Goal: Information Seeking & Learning: Learn about a topic

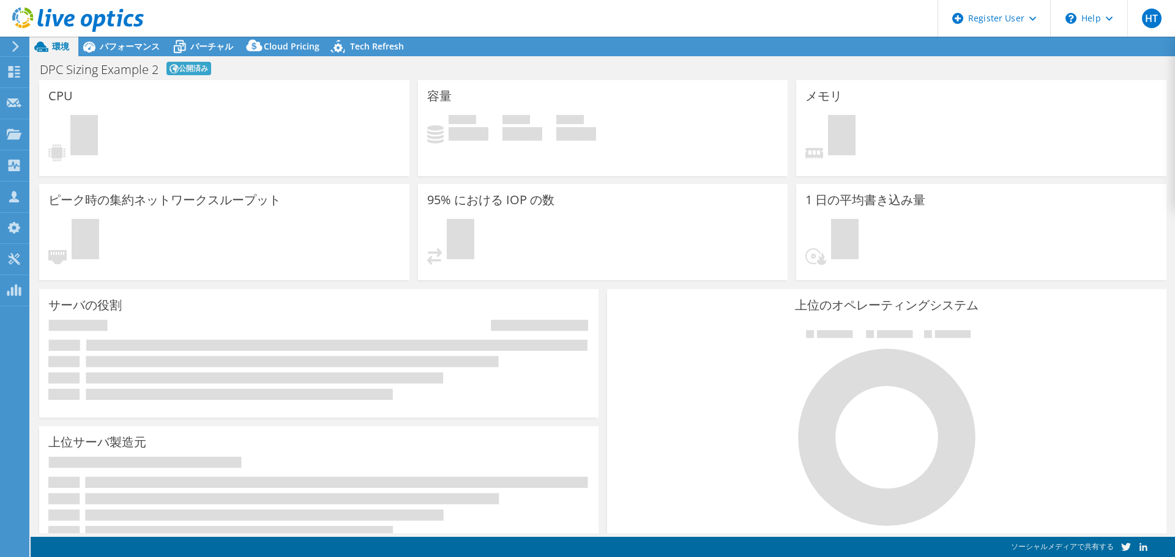
select select "USWest"
select select "USD"
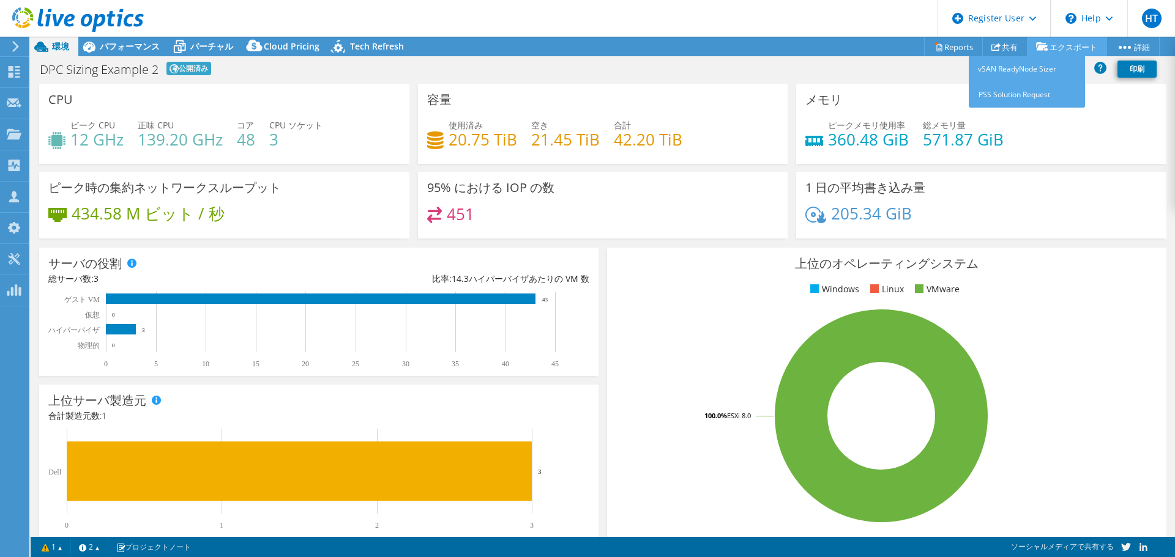
click at [1071, 51] on link "エクスポート" at bounding box center [1067, 46] width 80 height 19
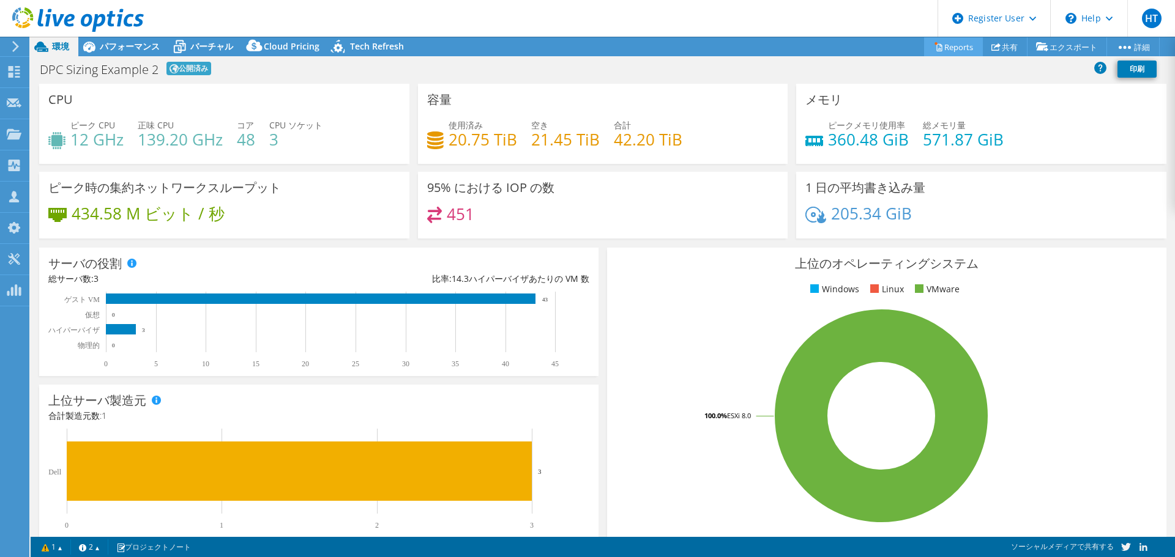
click at [953, 47] on link "Reports" at bounding box center [953, 46] width 59 height 19
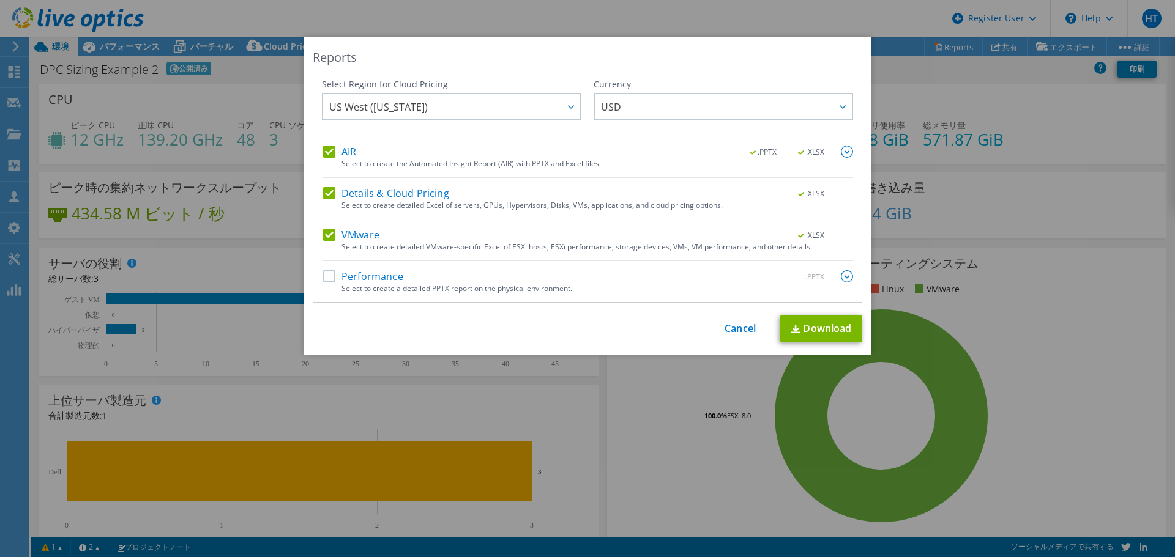
click at [326, 279] on label "Performance" at bounding box center [363, 276] width 80 height 12
click at [0, 0] on input "Performance" at bounding box center [0, 0] width 0 height 0
click at [528, 110] on span "US West ([US_STATE])" at bounding box center [454, 106] width 251 height 25
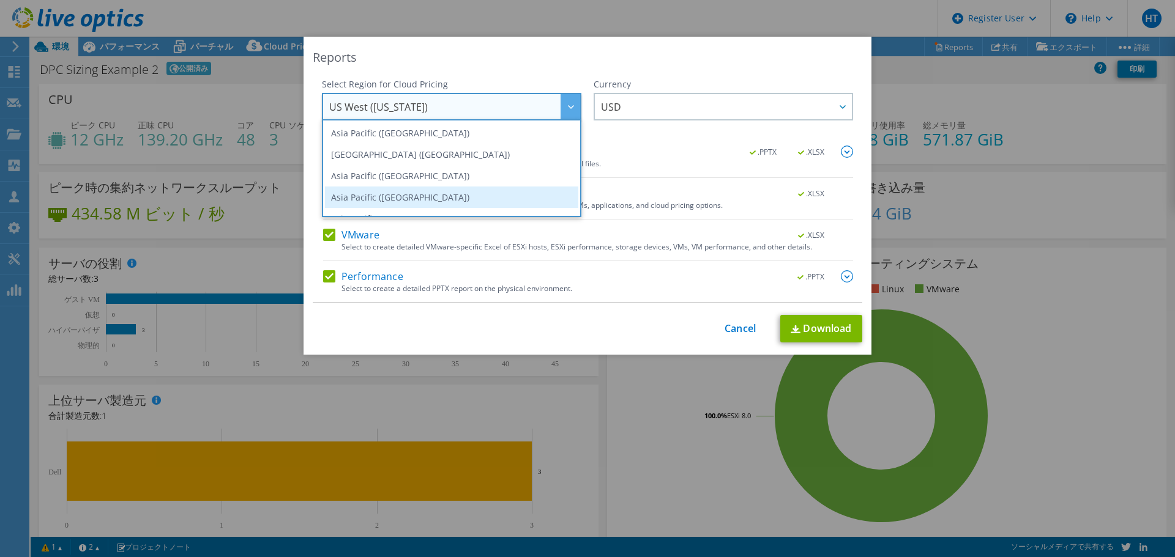
scroll to position [61, 0]
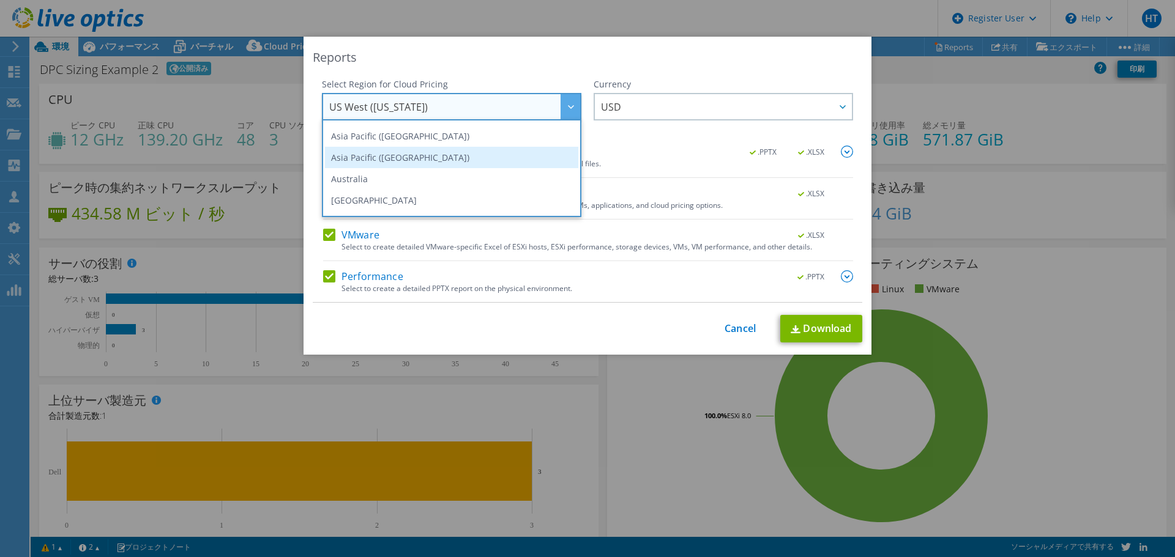
click at [445, 157] on li "Asia Pacific ([GEOGRAPHIC_DATA])" at bounding box center [451, 157] width 253 height 21
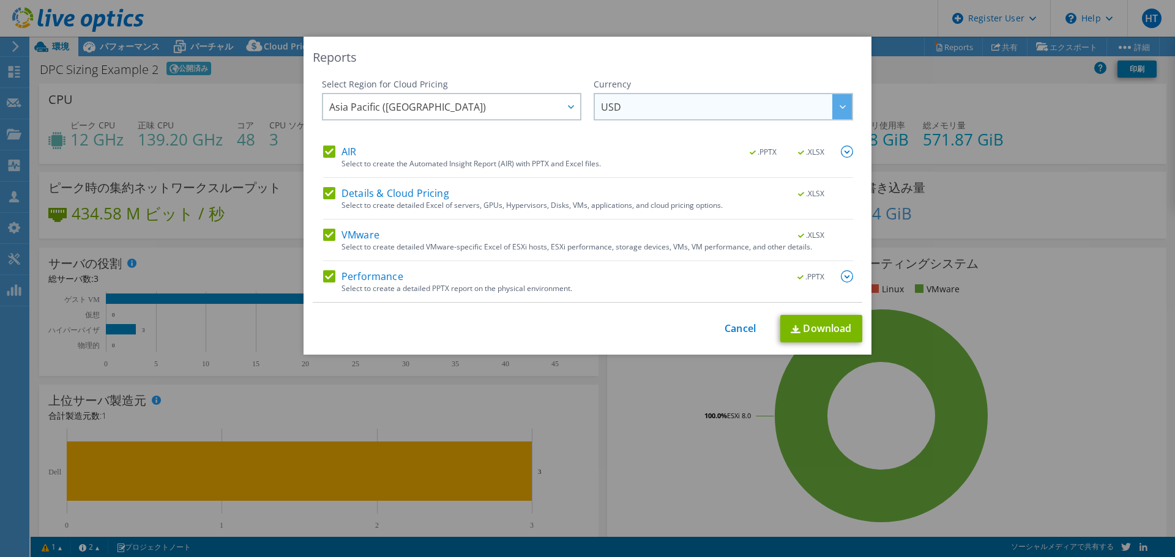
click at [657, 116] on span "USD" at bounding box center [726, 106] width 251 height 25
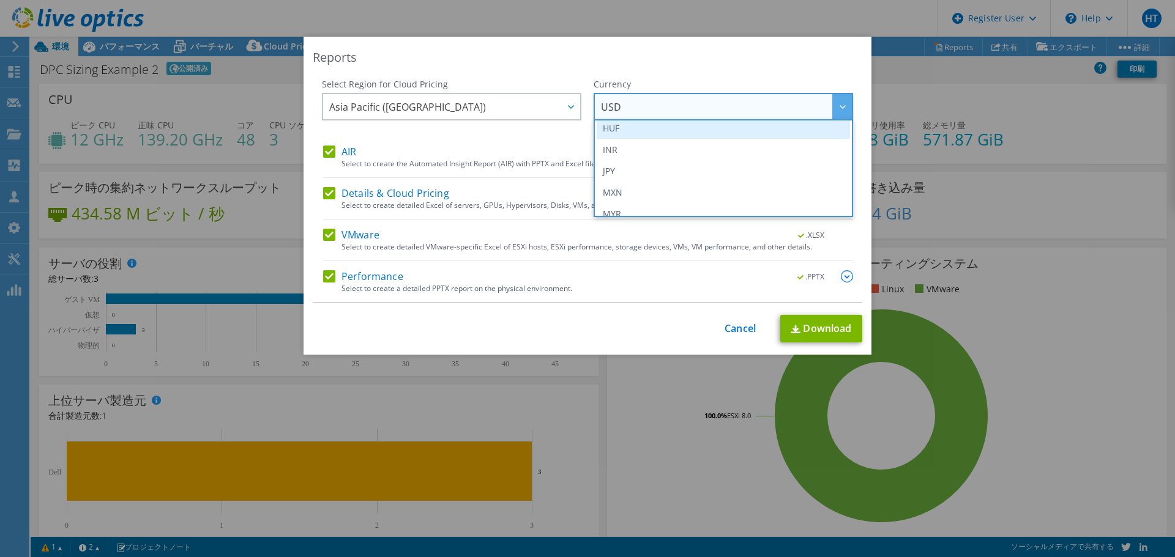
scroll to position [260, 0]
click at [618, 151] on li "JPY" at bounding box center [723, 151] width 253 height 21
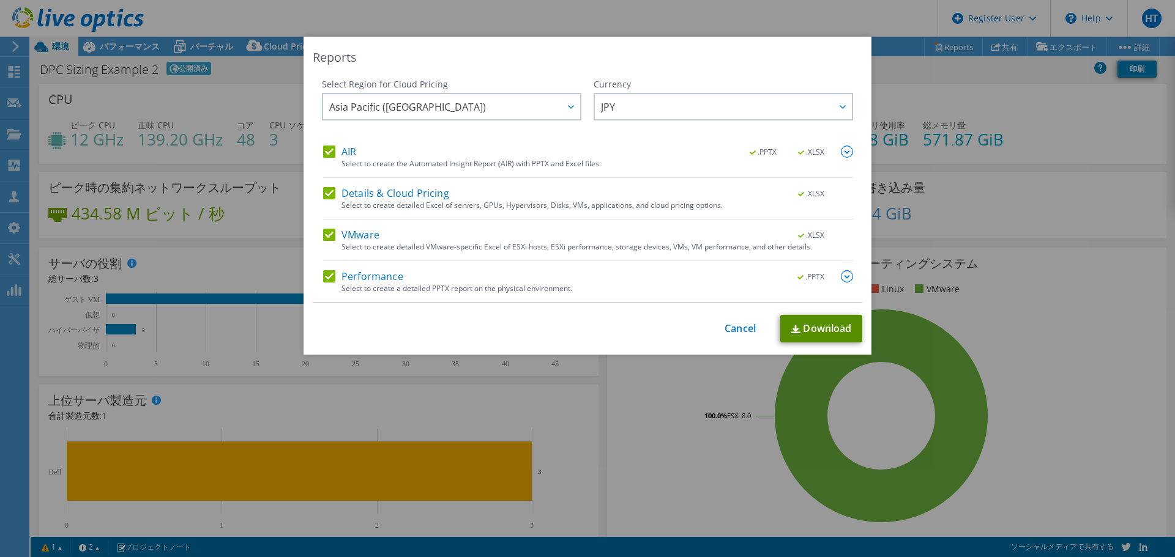
click at [821, 332] on link "Download" at bounding box center [821, 329] width 82 height 28
click at [726, 330] on link "Cancel" at bounding box center [739, 329] width 31 height 12
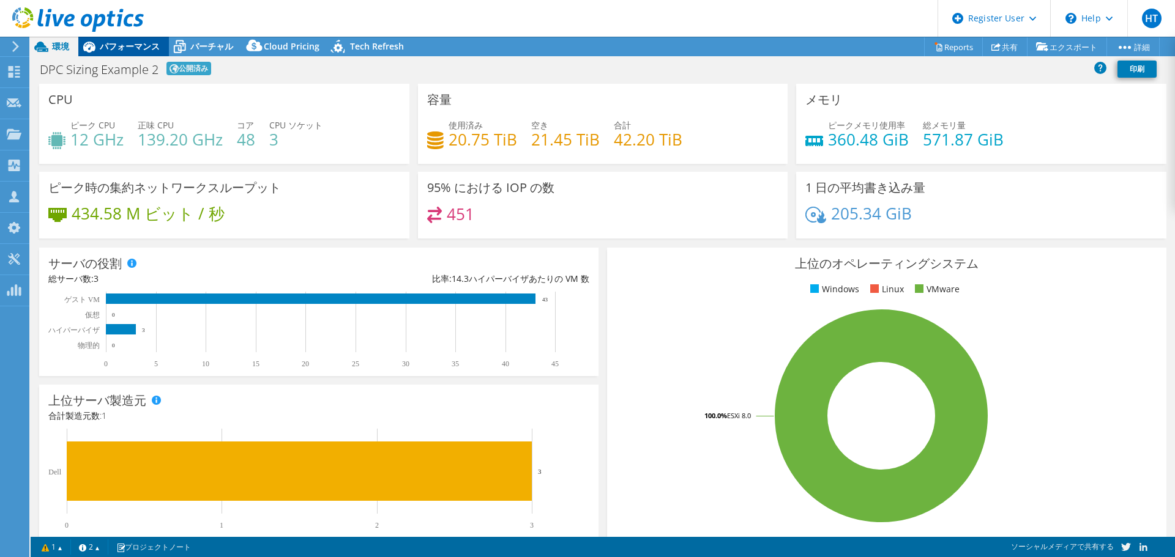
click at [139, 44] on span "パフォーマンス" at bounding box center [130, 46] width 60 height 12
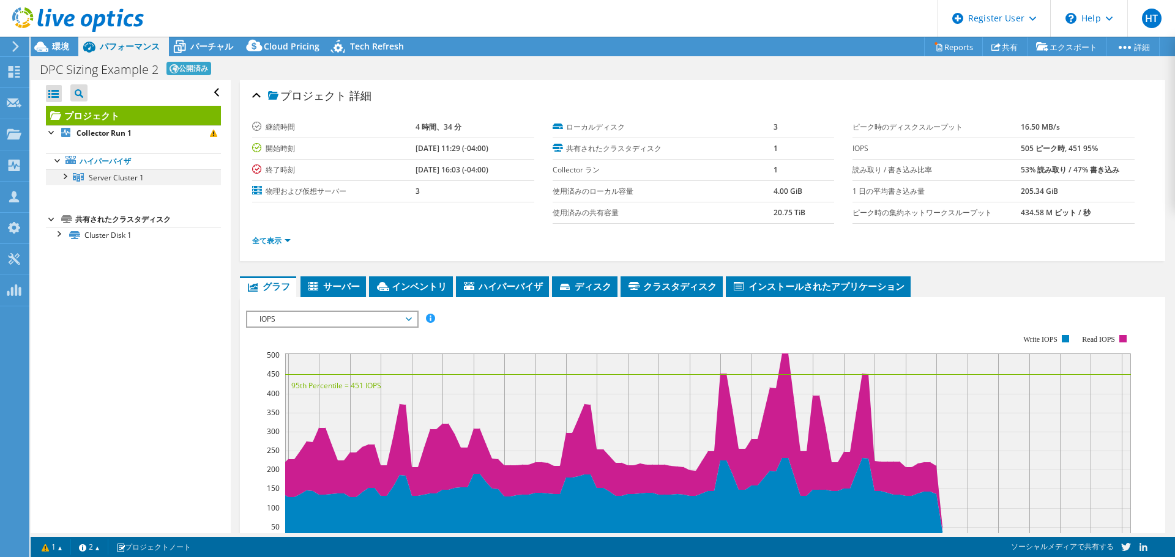
click at [62, 178] on div at bounding box center [64, 175] width 12 height 12
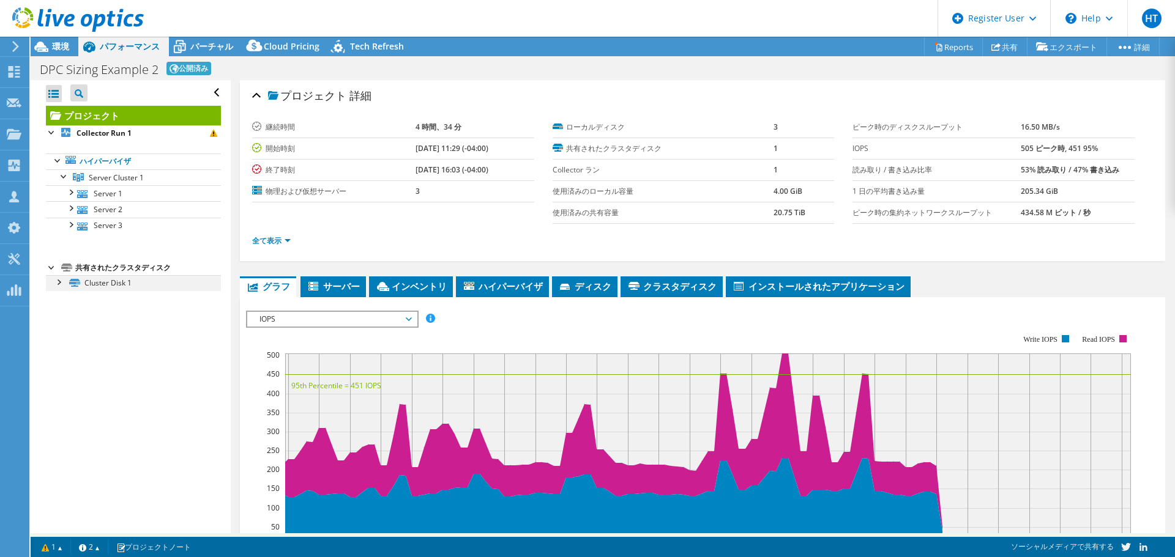
click at [59, 280] on div at bounding box center [58, 281] width 12 height 12
click at [73, 192] on div at bounding box center [70, 191] width 12 height 12
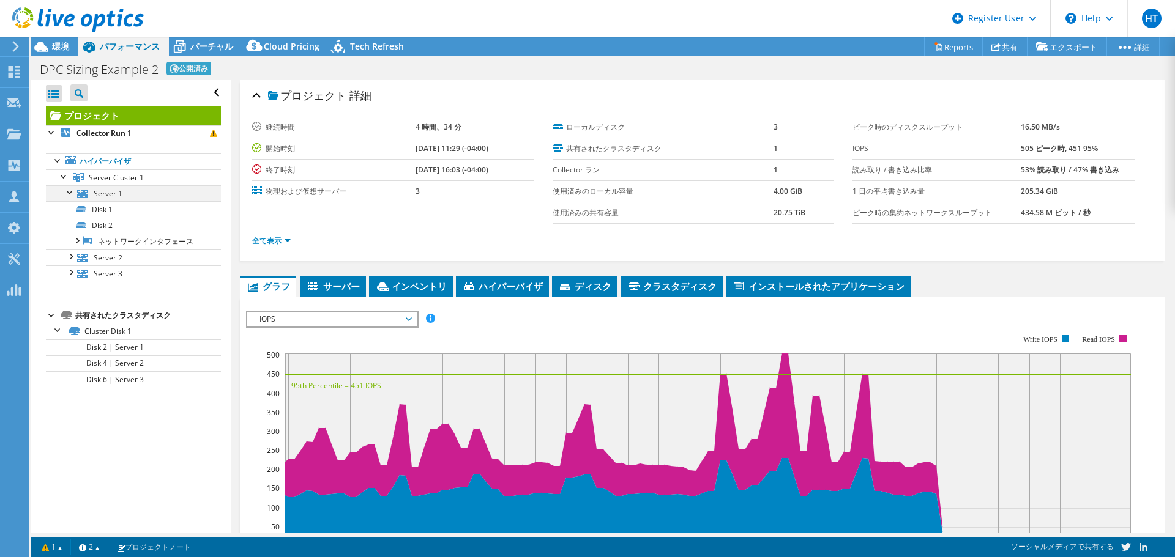
click at [70, 193] on div at bounding box center [70, 191] width 12 height 12
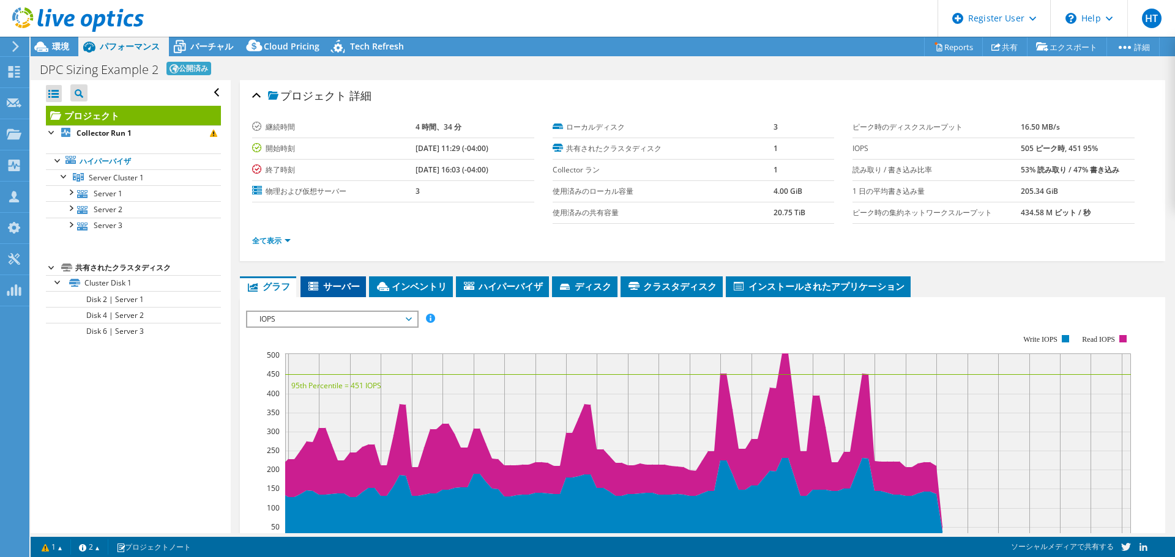
click at [341, 291] on span "サーバー" at bounding box center [333, 286] width 53 height 12
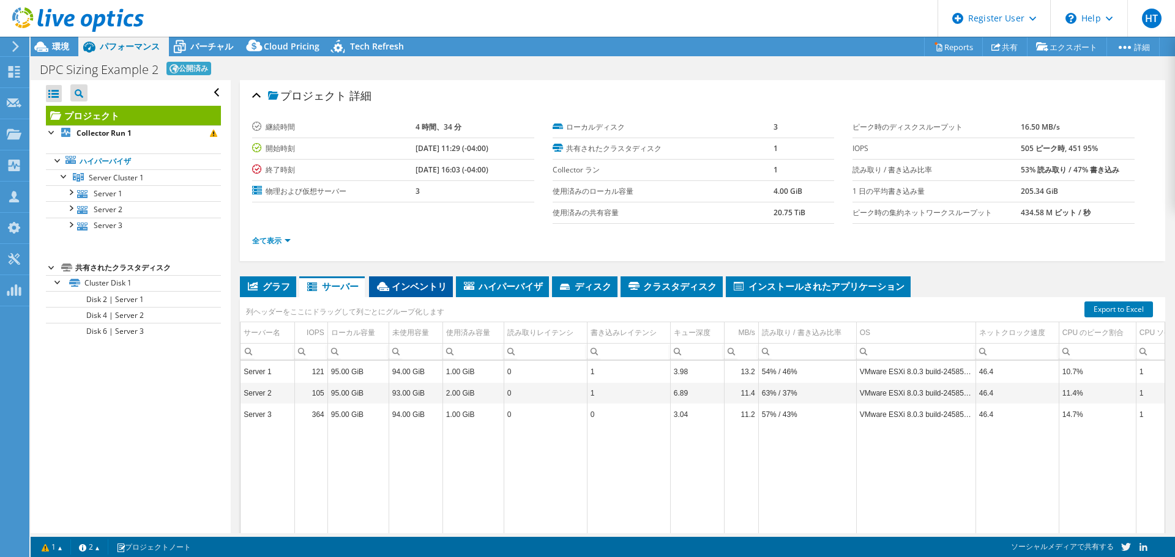
click at [408, 285] on span "インベントリ" at bounding box center [411, 286] width 72 height 12
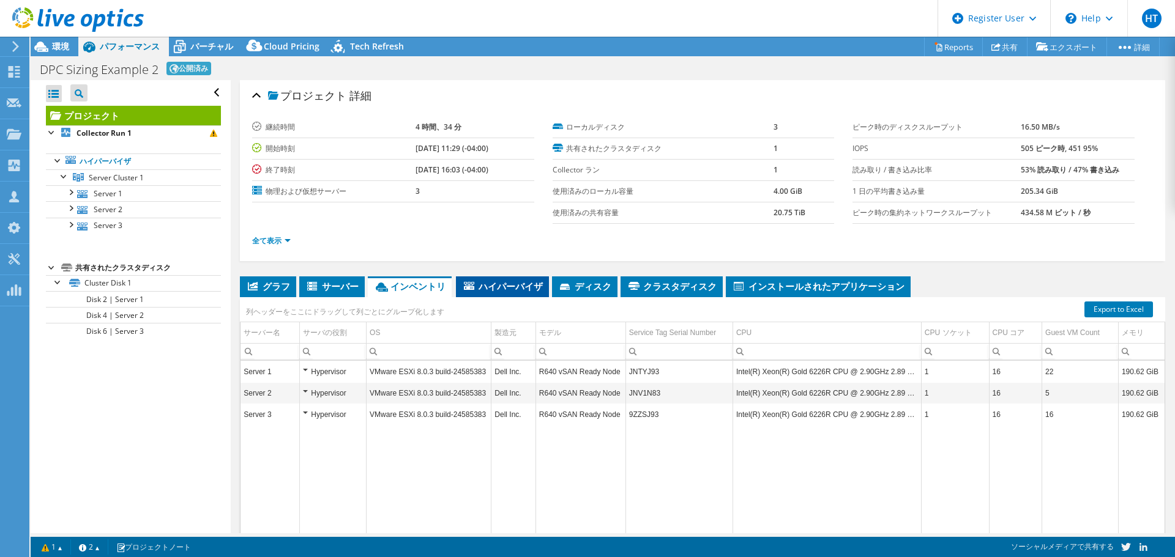
click at [478, 294] on li "ハイパーバイザ" at bounding box center [502, 287] width 93 height 21
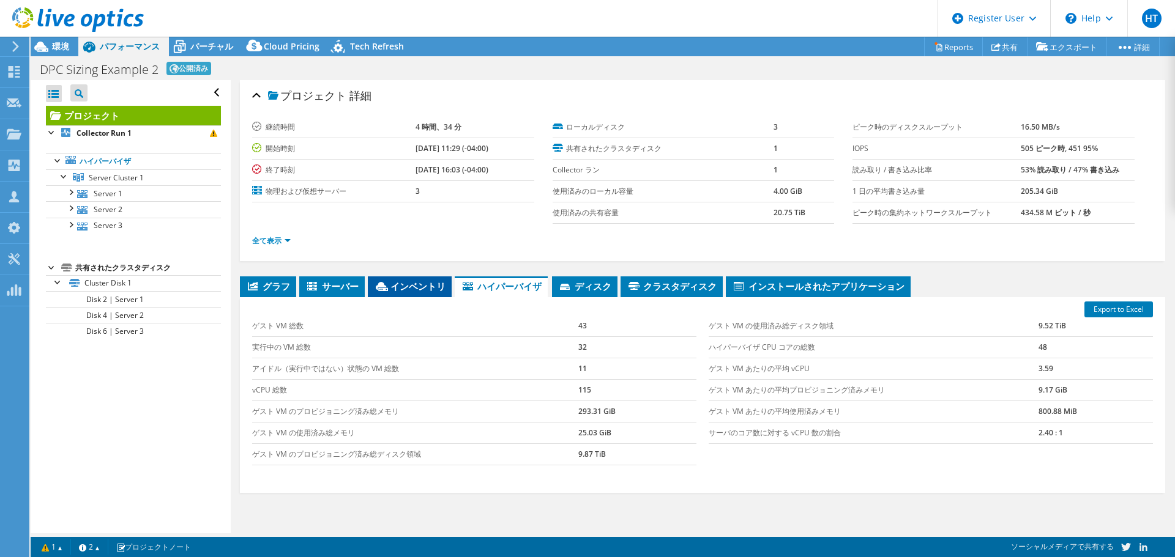
click at [414, 281] on span "インベントリ" at bounding box center [410, 286] width 72 height 12
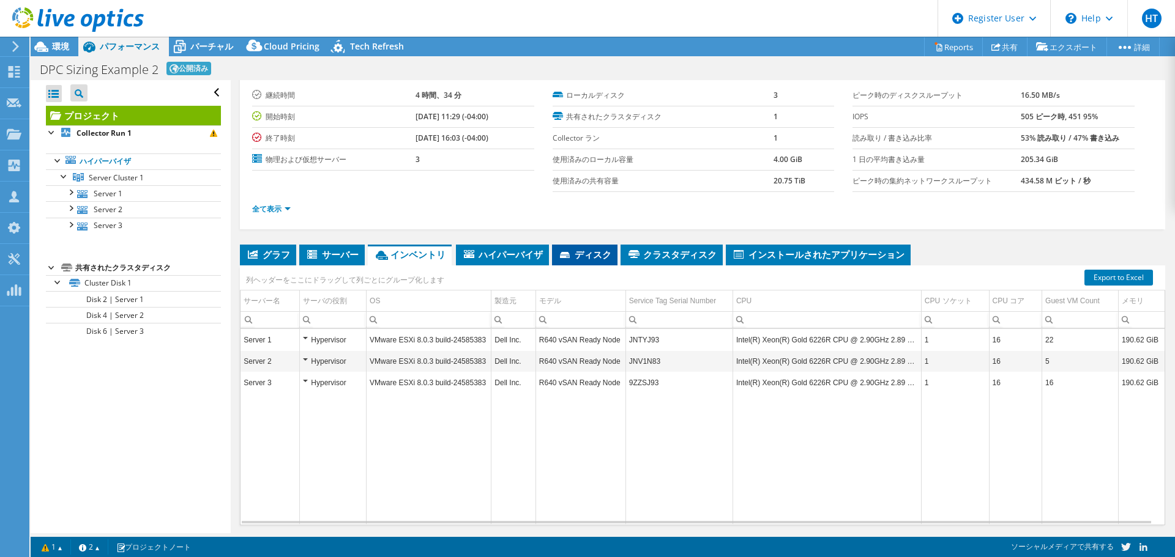
scroll to position [61, 0]
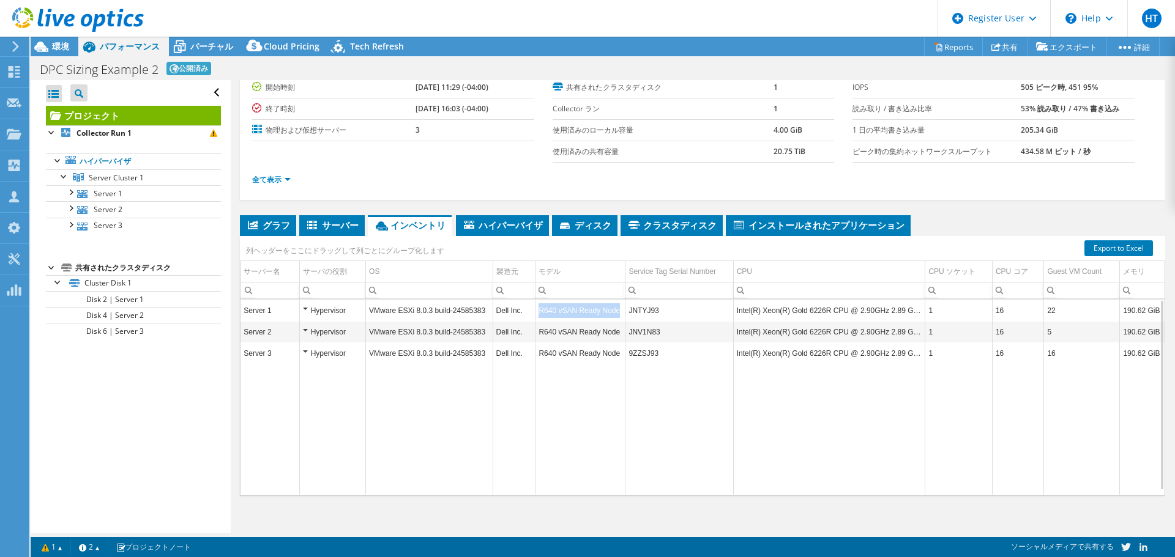
drag, startPoint x: 536, startPoint y: 311, endPoint x: 619, endPoint y: 314, distance: 83.3
click at [619, 314] on td "R640 vSAN Ready Node" at bounding box center [580, 310] width 90 height 21
copy td "R640 vSAN Ready Node"
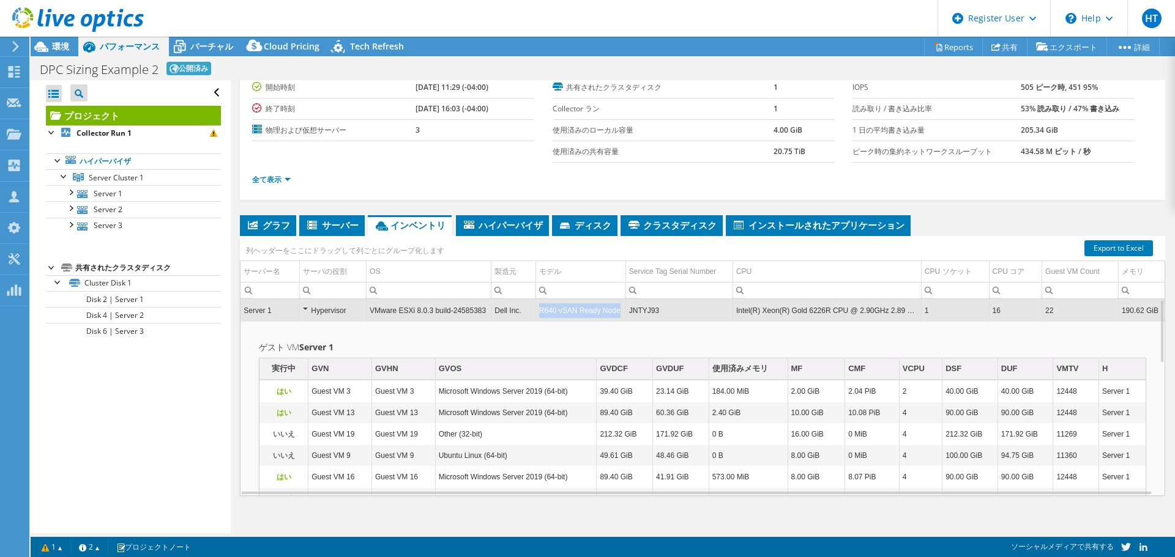
drag, startPoint x: 537, startPoint y: 313, endPoint x: 614, endPoint y: 312, distance: 77.7
click at [614, 312] on td "R640 vSAN Ready Node" at bounding box center [580, 310] width 90 height 21
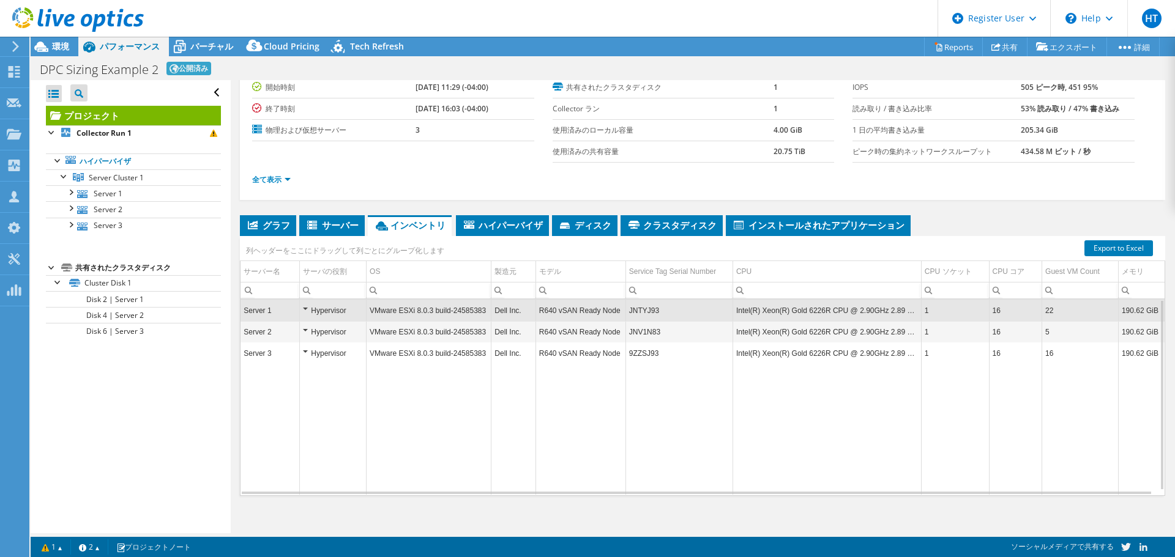
drag, startPoint x: 606, startPoint y: 316, endPoint x: 576, endPoint y: 314, distance: 29.4
click at [576, 314] on td "R640 vSAN Ready Node" at bounding box center [580, 310] width 90 height 21
click at [574, 314] on td "R640 vSAN Ready Node" at bounding box center [580, 310] width 90 height 21
click at [557, 314] on td "R640 vSAN Ready Node" at bounding box center [580, 310] width 90 height 21
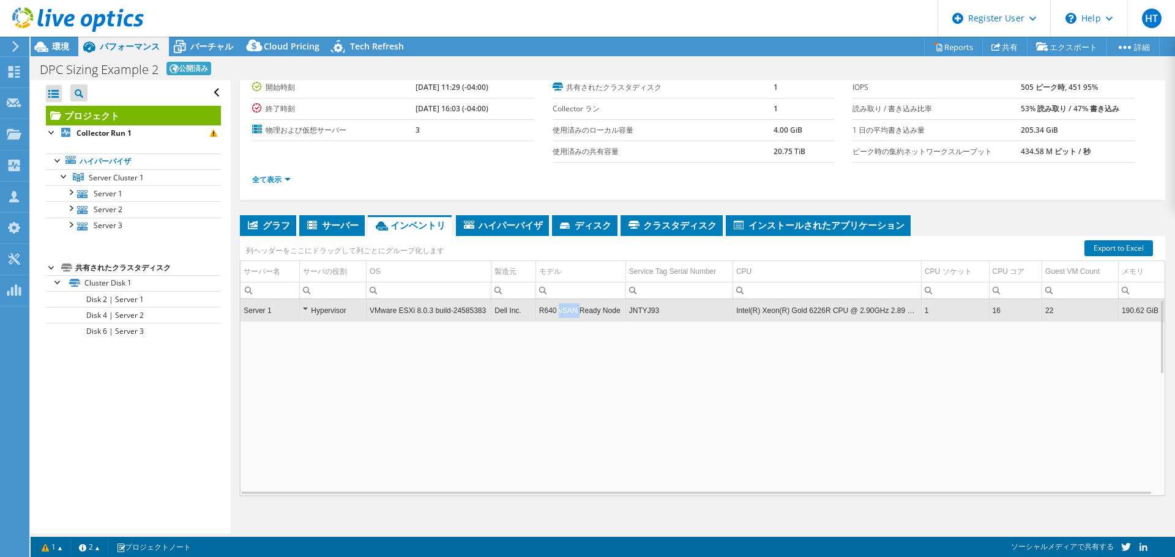
click at [557, 314] on td "R640 vSAN Ready Node" at bounding box center [580, 310] width 90 height 21
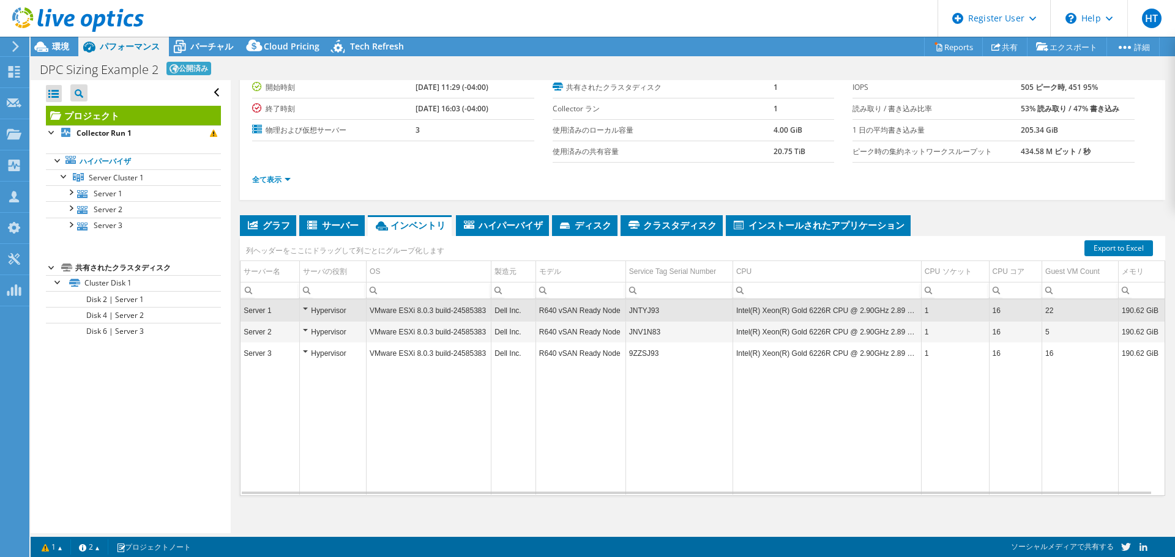
copy td "vSAN"
drag, startPoint x: 538, startPoint y: 313, endPoint x: 554, endPoint y: 312, distance: 16.0
click at [554, 312] on td "R640 vSAN Ready Node" at bounding box center [580, 310] width 90 height 21
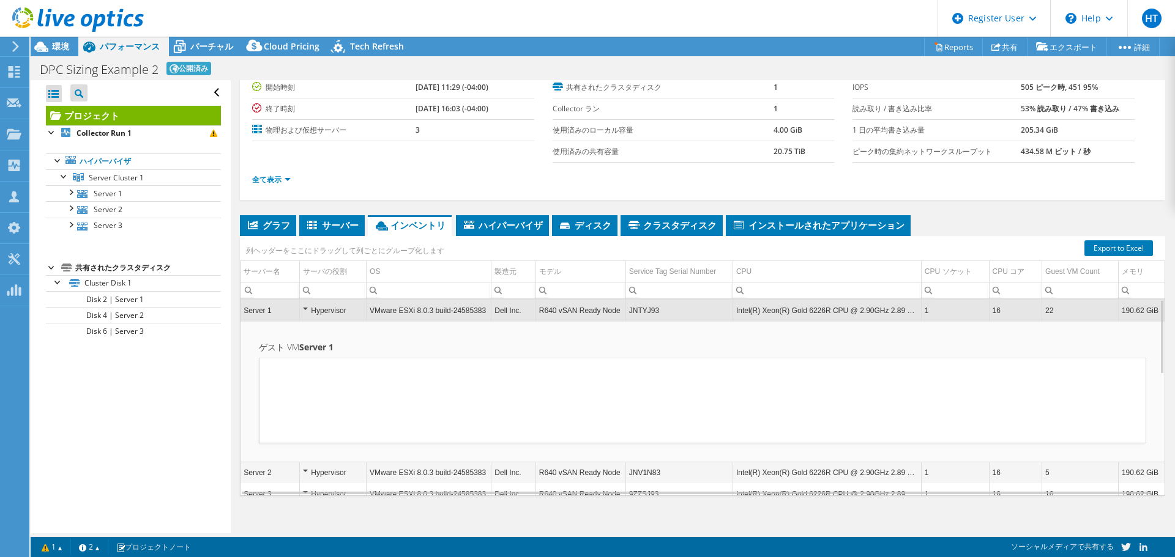
copy td "R640"
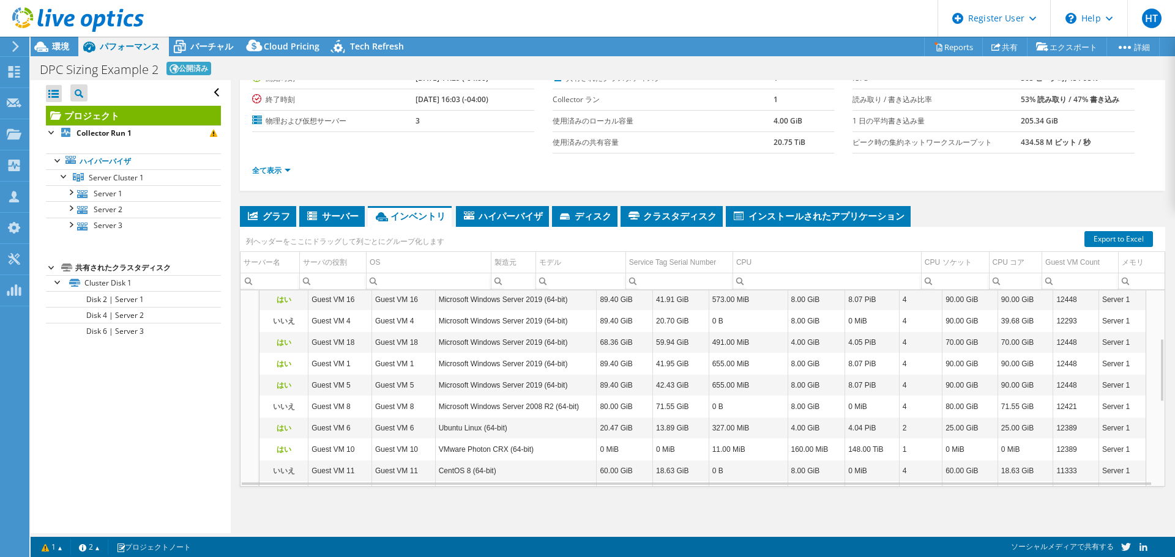
scroll to position [404, 0]
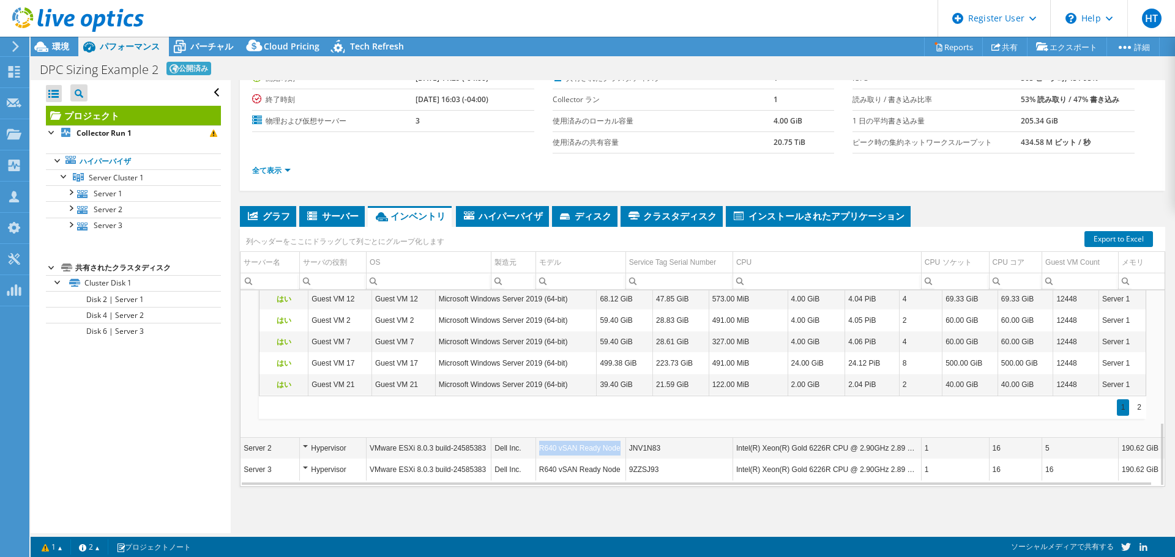
drag, startPoint x: 545, startPoint y: 450, endPoint x: 619, endPoint y: 452, distance: 73.4
click at [619, 452] on td "R640 vSAN Ready Node" at bounding box center [580, 448] width 90 height 21
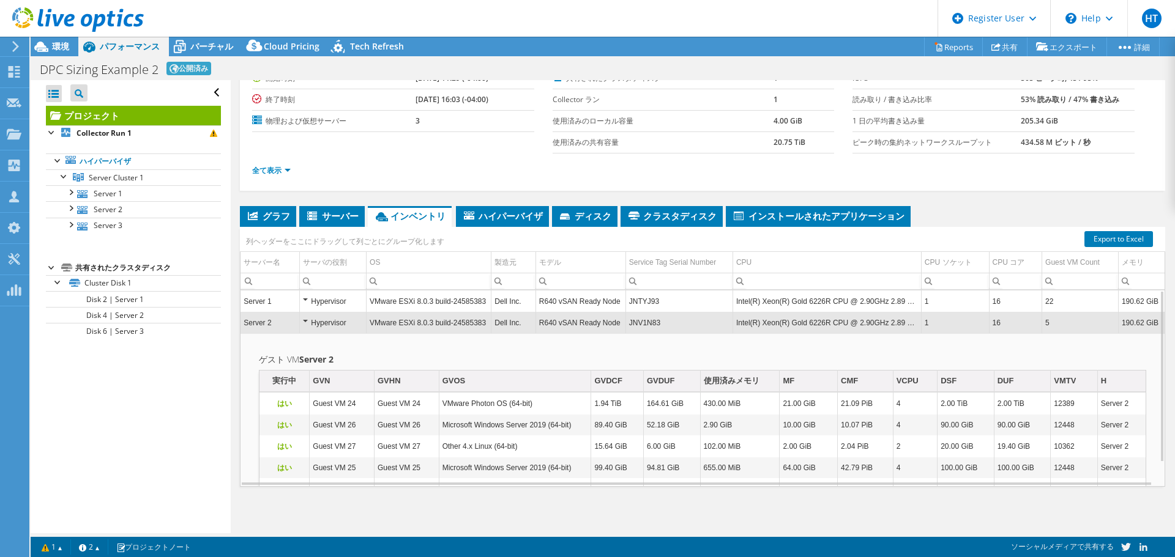
drag, startPoint x: 537, startPoint y: 325, endPoint x: 616, endPoint y: 324, distance: 78.9
click at [67, 54] on div "環境" at bounding box center [55, 47] width 48 height 20
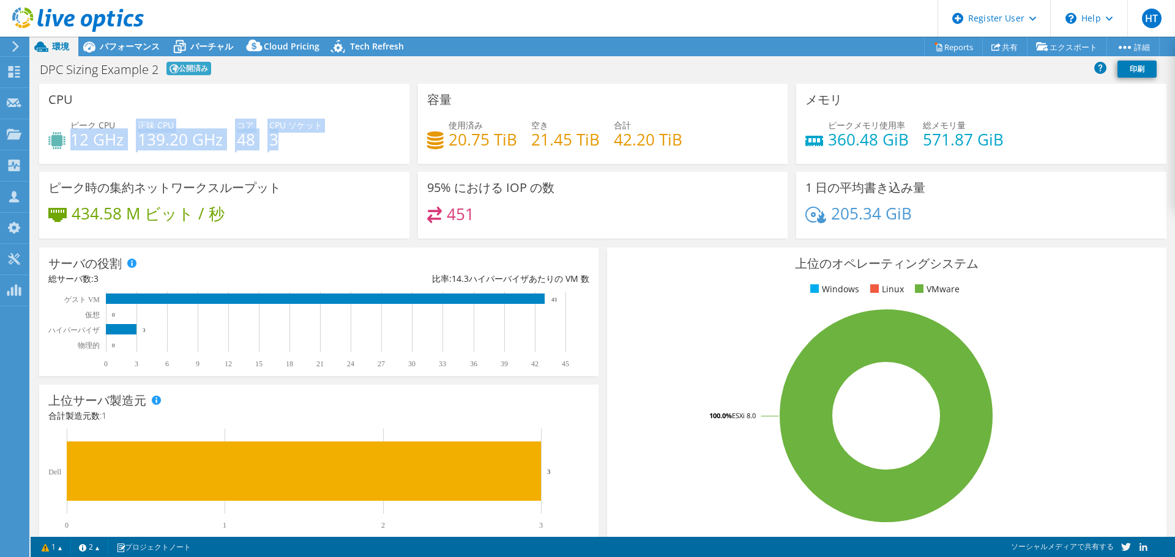
drag, startPoint x: 286, startPoint y: 142, endPoint x: 72, endPoint y: 141, distance: 214.1
click at [72, 141] on div "ピーク CPU 12 GHz 正味 CPU 139.20 GHz コア 48 CPU ソケット 3" at bounding box center [224, 139] width 352 height 40
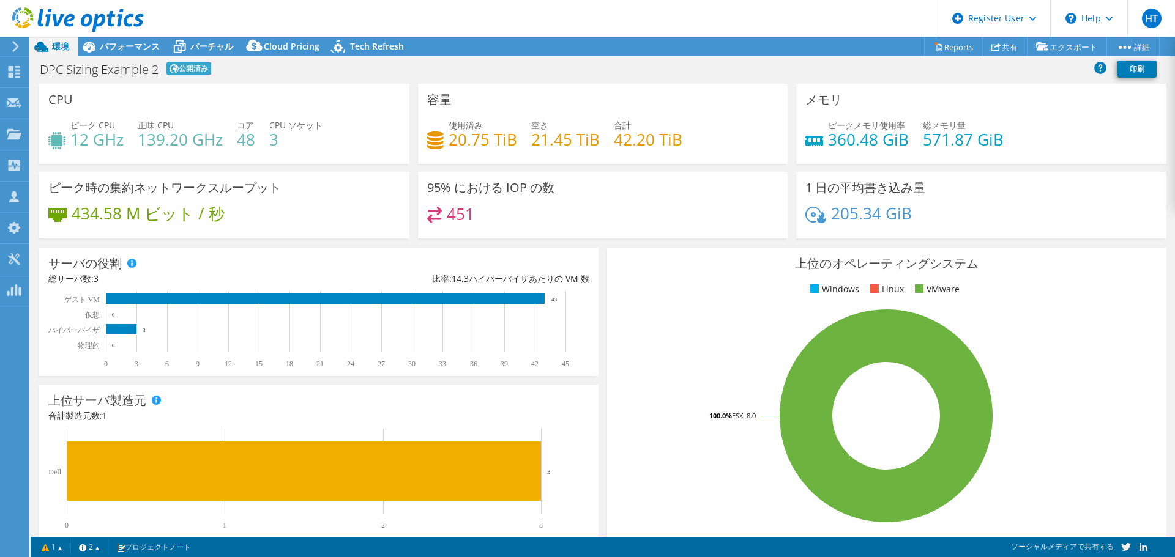
click at [307, 150] on div "ピーク CPU 12 GHz 正味 CPU 139.20 GHz コア 48 CPU ソケット 3" at bounding box center [224, 139] width 352 height 40
click at [1044, 147] on div "ピークメモリ使用率 360.48 GiB 総メモリ量 571.87 GiB" at bounding box center [981, 139] width 352 height 40
drag, startPoint x: 1116, startPoint y: 335, endPoint x: 653, endPoint y: 544, distance: 507.4
click at [1116, 335] on rect at bounding box center [886, 416] width 540 height 214
drag, startPoint x: 228, startPoint y: 217, endPoint x: 71, endPoint y: 219, distance: 157.3
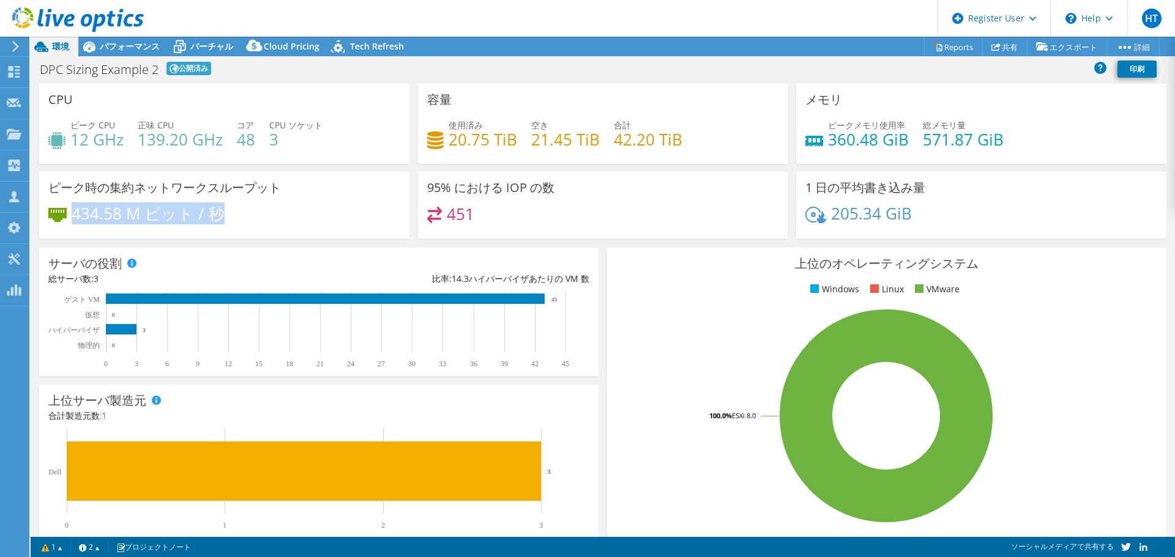
click at [71, 219] on div "434.58 M ビット / 秒" at bounding box center [224, 220] width 352 height 26
click at [290, 212] on div "434.58 M ビット / 秒" at bounding box center [224, 220] width 352 height 26
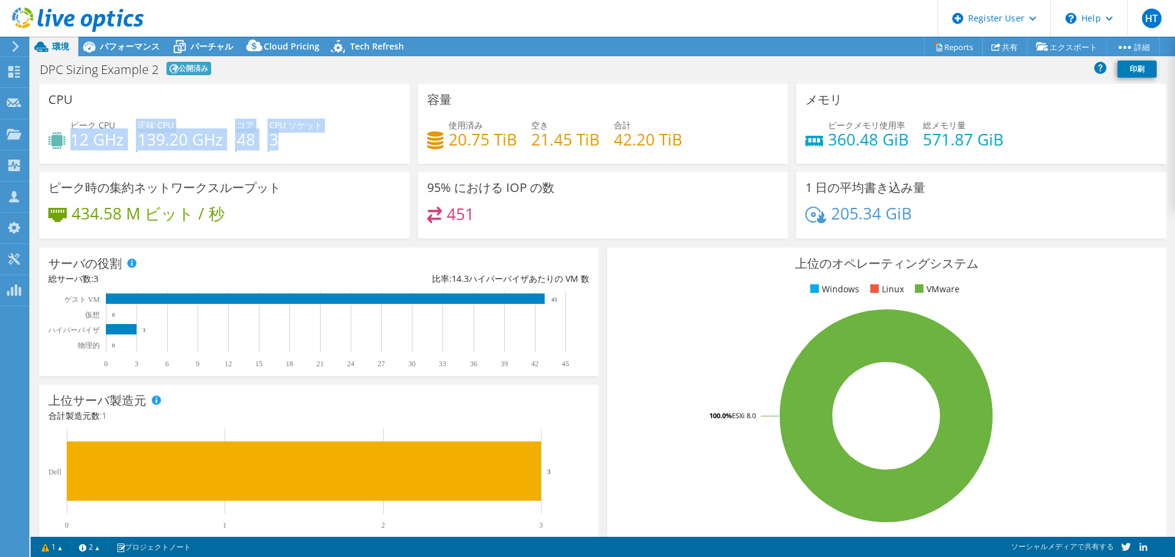
drag, startPoint x: 278, startPoint y: 143, endPoint x: 73, endPoint y: 145, distance: 204.4
click at [73, 145] on div "ピーク CPU 12 GHz 正味 CPU 139.20 GHz コア 48 CPU ソケット 3" at bounding box center [224, 139] width 352 height 40
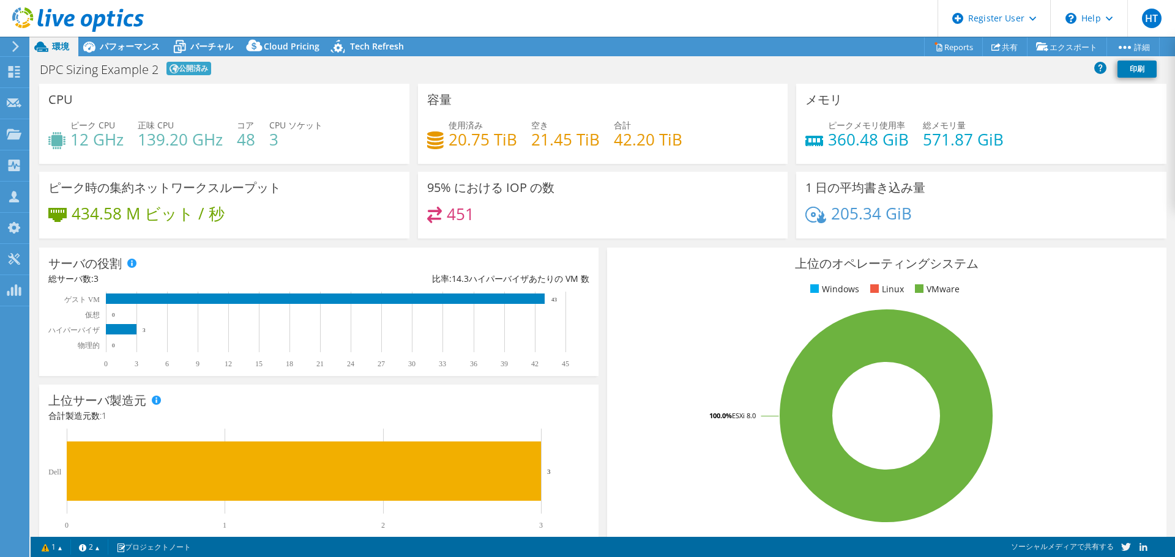
click at [337, 155] on div "ピーク CPU 12 GHz 正味 CPU 139.20 GHz コア 48 CPU ソケット 3" at bounding box center [224, 139] width 352 height 40
drag, startPoint x: 822, startPoint y: 143, endPoint x: 1049, endPoint y: 144, distance: 227.0
click at [1049, 144] on div "ピークメモリ使用率 360.48 GiB 総メモリ量 571.87 GiB" at bounding box center [981, 139] width 352 height 40
click at [1036, 125] on div "ピークメモリ使用率 360.48 GiB 総メモリ量 571.87 GiB" at bounding box center [981, 139] width 352 height 40
drag, startPoint x: 1077, startPoint y: 330, endPoint x: 959, endPoint y: 421, distance: 149.2
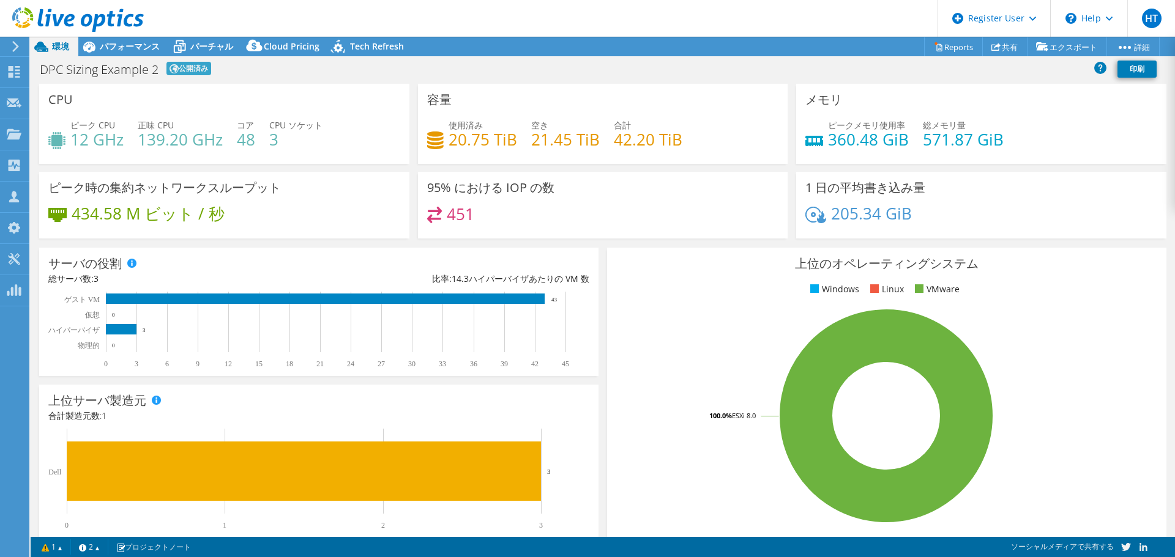
click at [1077, 330] on rect at bounding box center [886, 416] width 540 height 214
drag, startPoint x: 236, startPoint y: 138, endPoint x: 255, endPoint y: 138, distance: 19.0
click at [255, 138] on div "ピーク CPU 12 GHz 正味 CPU 139.20 GHz コア 48 CPU ソケット 3" at bounding box center [224, 139] width 352 height 40
click at [139, 42] on span "パフォーマンス" at bounding box center [130, 46] width 60 height 12
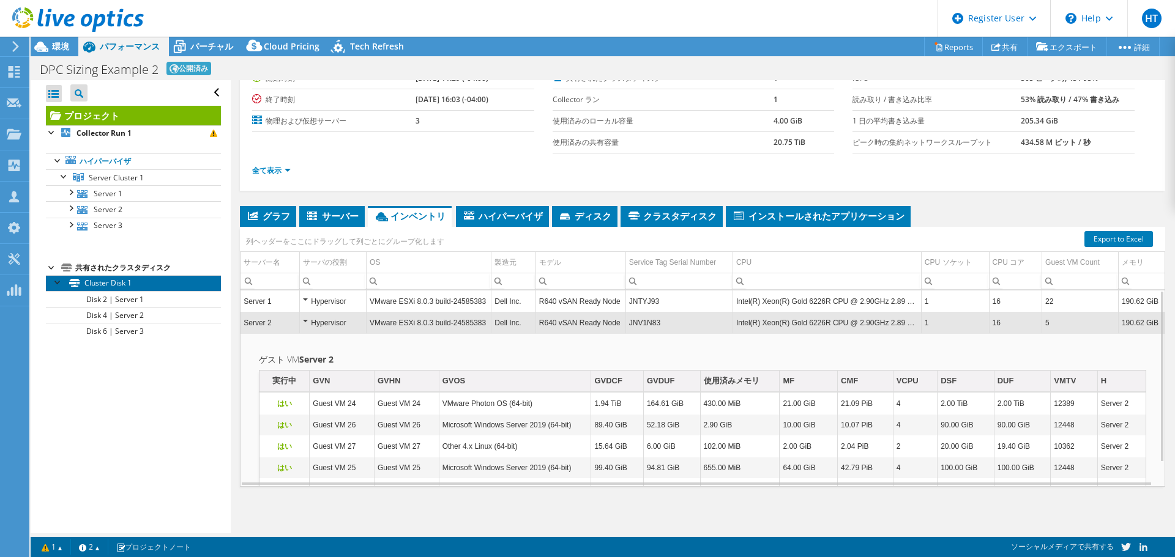
click at [114, 285] on link "Cluster Disk 1" at bounding box center [133, 283] width 175 height 16
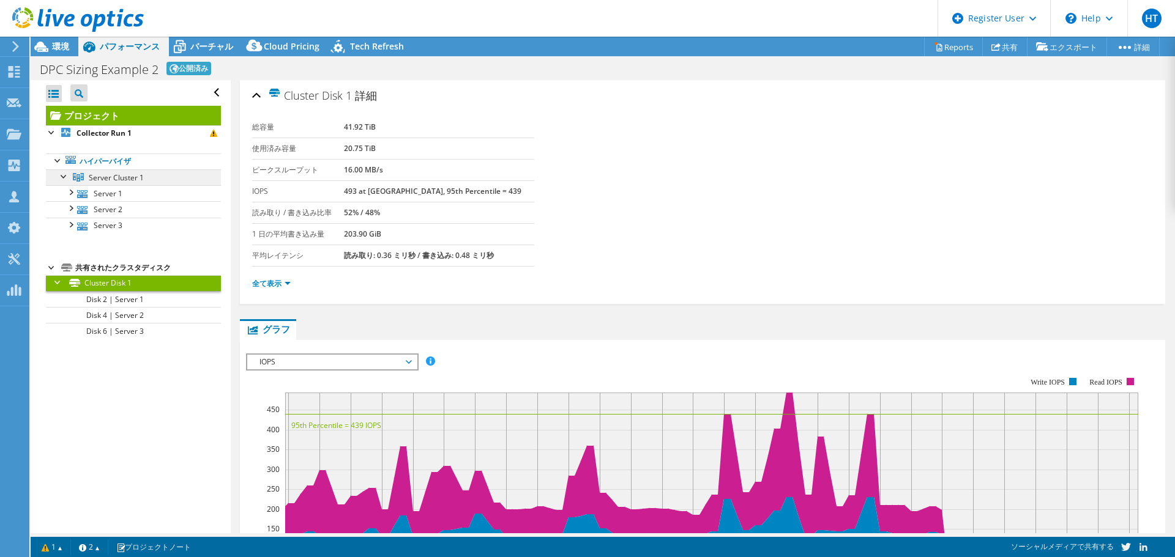
click at [115, 180] on span "Server Cluster 1" at bounding box center [116, 178] width 55 height 10
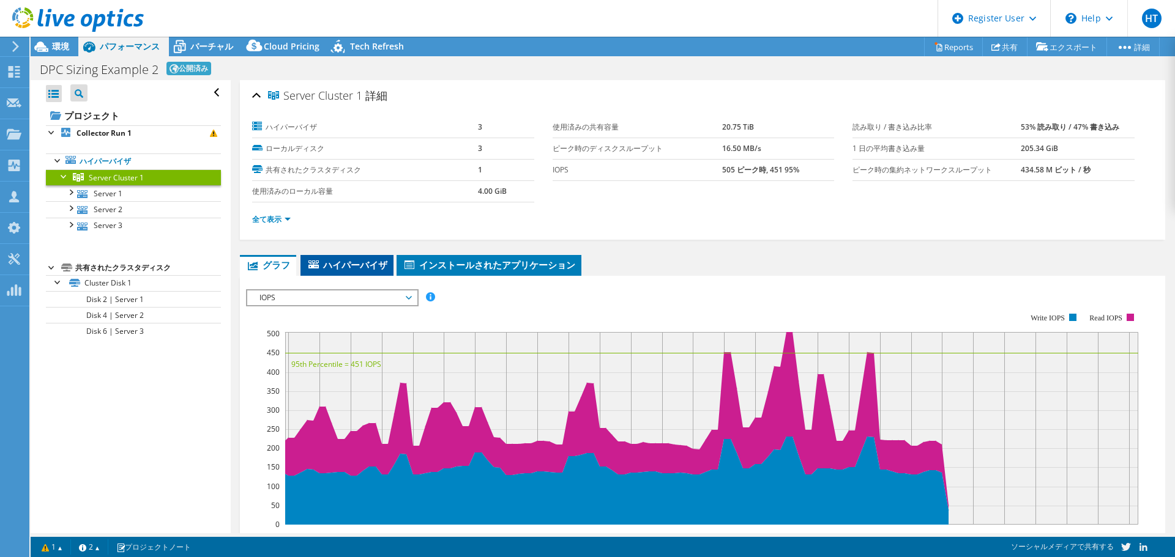
click at [334, 264] on span "ハイパーバイザ" at bounding box center [347, 265] width 81 height 12
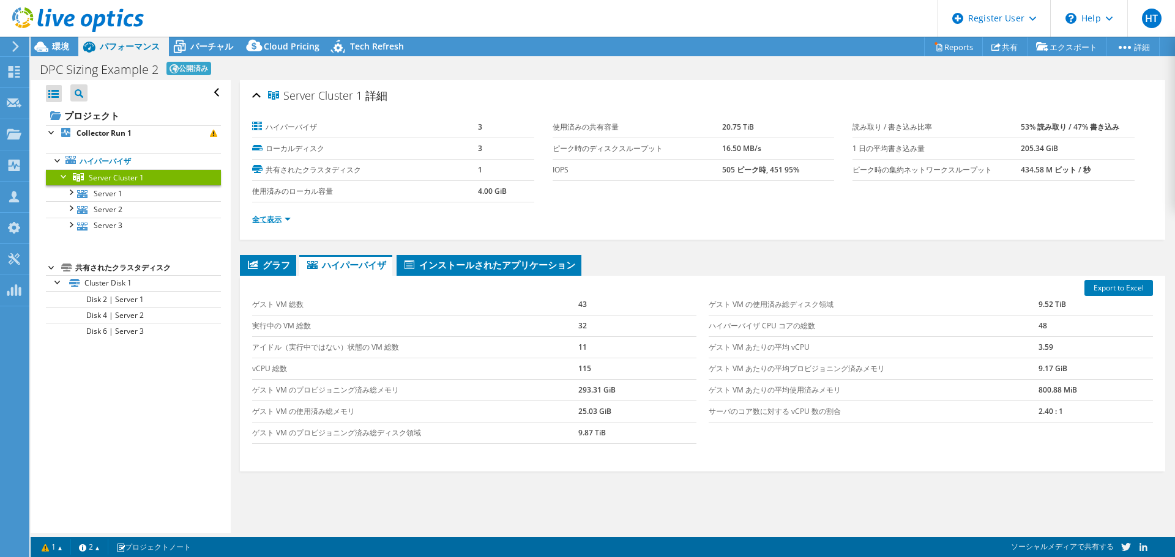
click at [269, 220] on link "全て表示" at bounding box center [271, 219] width 39 height 10
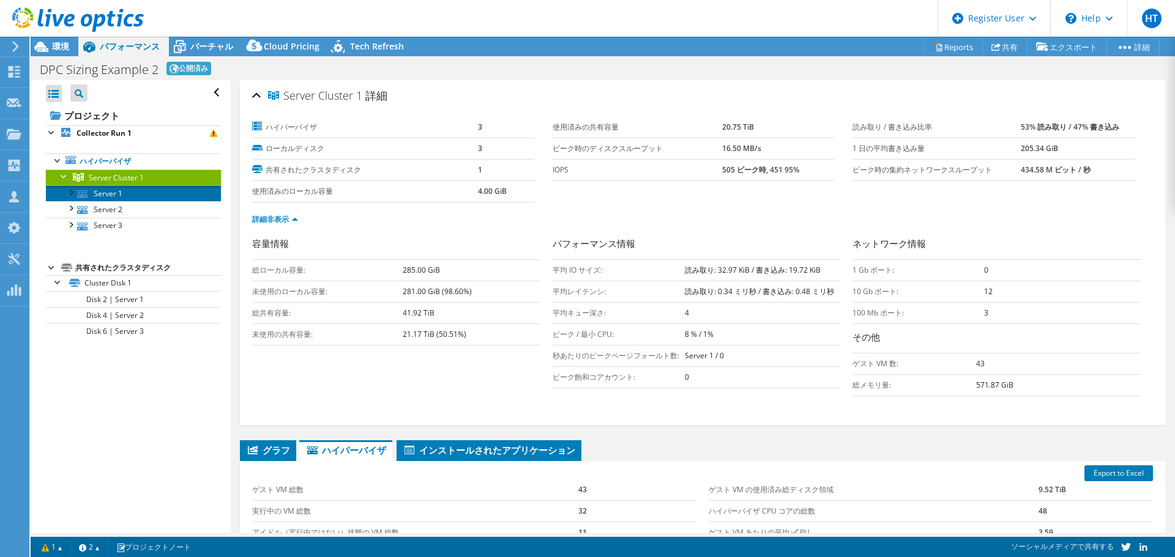
click at [92, 196] on link "Server 1" at bounding box center [133, 193] width 175 height 16
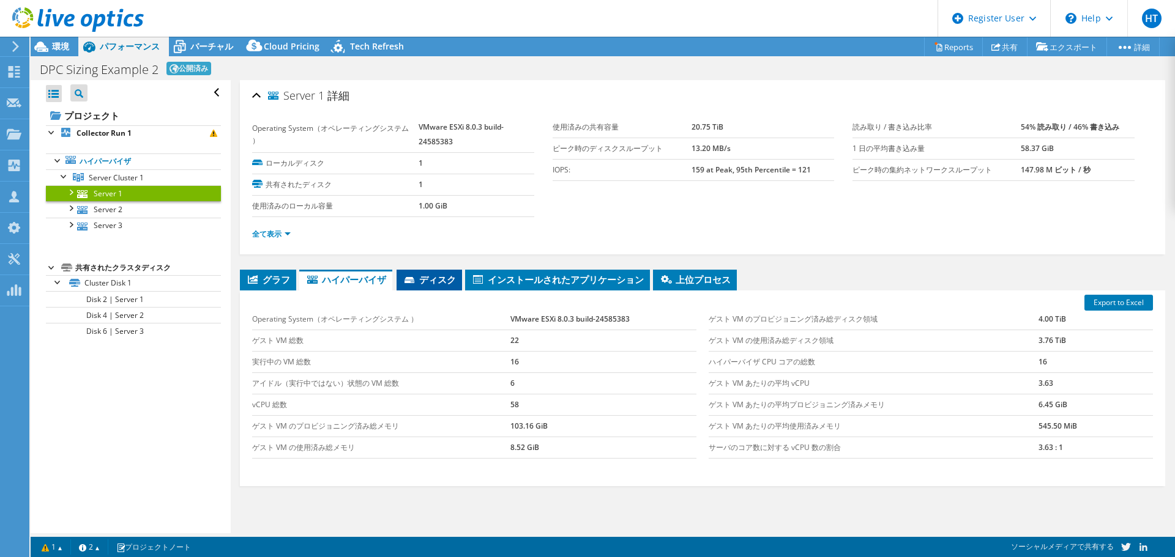
click at [428, 279] on span "ディスク" at bounding box center [429, 279] width 53 height 12
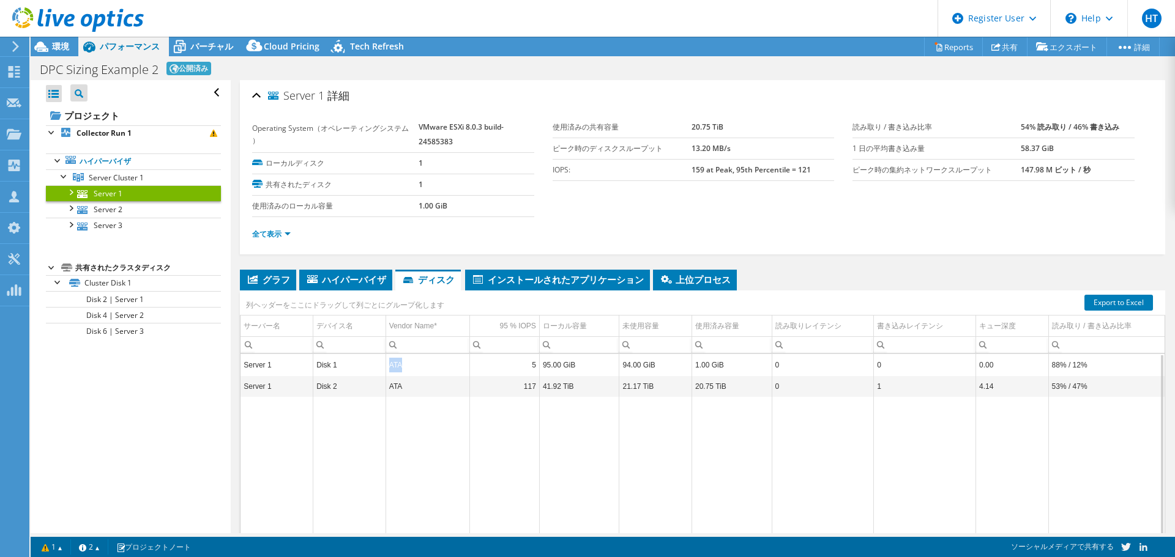
drag, startPoint x: 407, startPoint y: 370, endPoint x: 389, endPoint y: 370, distance: 18.4
click at [389, 370] on td "ATA" at bounding box center [427, 364] width 84 height 21
copy td "ATA"
click at [128, 296] on link "Disk 2 | Server 1" at bounding box center [133, 299] width 175 height 16
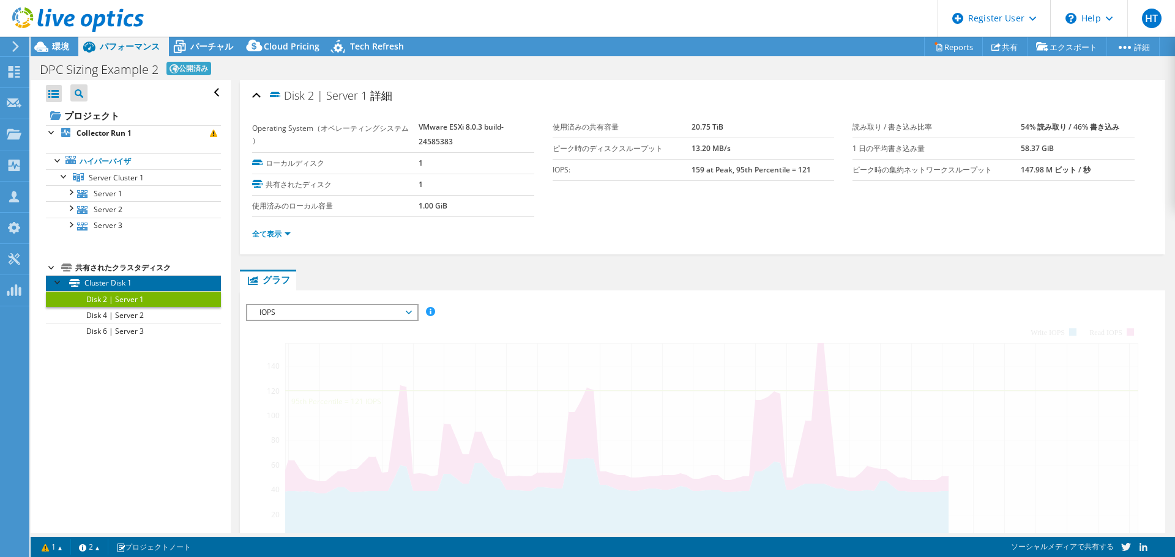
click at [116, 281] on link "Cluster Disk 1" at bounding box center [133, 283] width 175 height 16
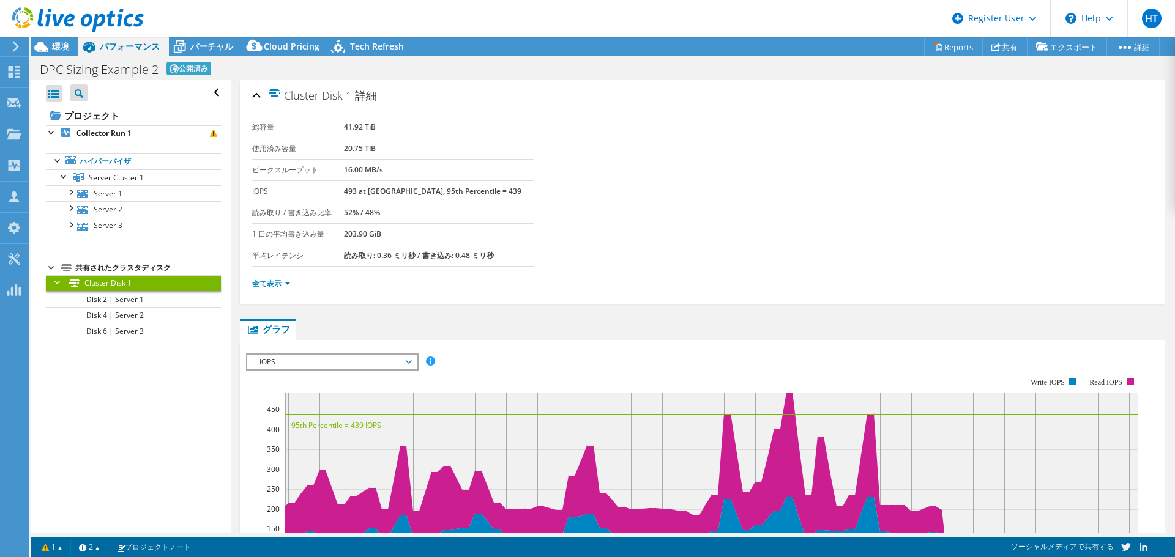
click at [272, 282] on link "全て表示" at bounding box center [271, 283] width 39 height 10
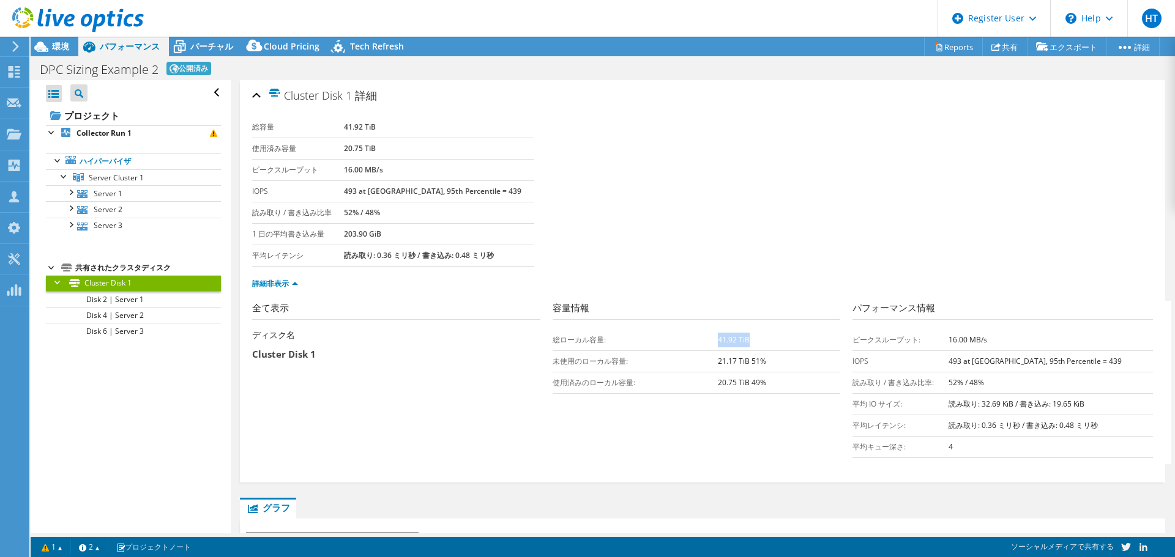
drag, startPoint x: 713, startPoint y: 342, endPoint x: 744, endPoint y: 342, distance: 30.6
click at [744, 342] on b "41.92 TiB" at bounding box center [734, 340] width 32 height 10
copy b "41.92 TiB"
click at [534, 426] on section "全て表示 ディスク名 Cluster Disk 1 容量情報 総ローカル容量: 41.92 TiB 未使用のローカル容量: 21.17 TiB 51% 使用済…" at bounding box center [705, 382] width 907 height 163
drag, startPoint x: 713, startPoint y: 362, endPoint x: 763, endPoint y: 362, distance: 50.2
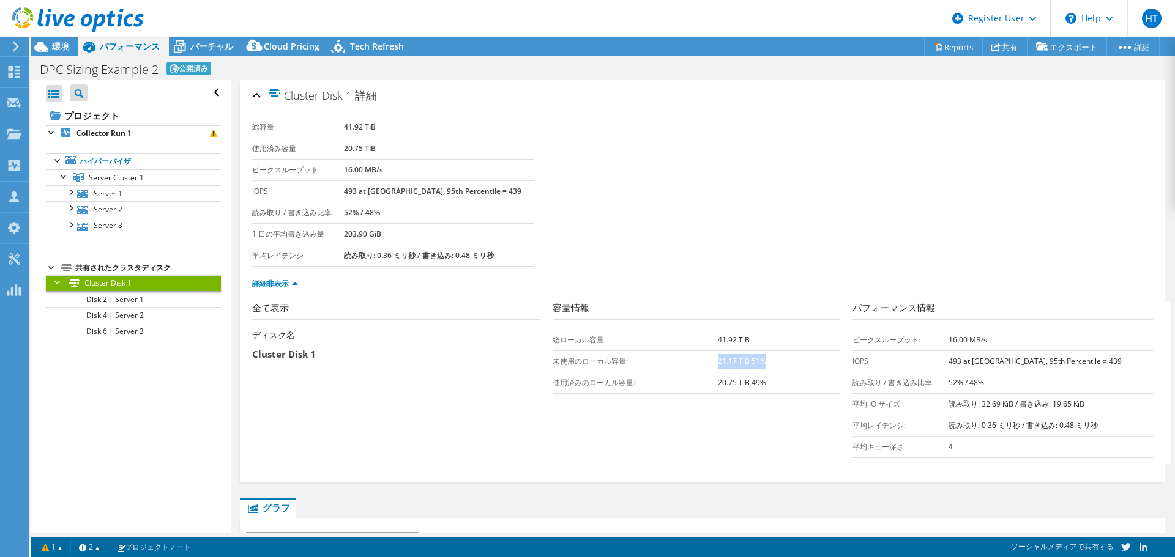
click at [763, 362] on td "21.17 TiB 51%" at bounding box center [779, 361] width 122 height 21
copy b "21.17 TiB 51%"
drag, startPoint x: 711, startPoint y: 382, endPoint x: 770, endPoint y: 382, distance: 59.3
click at [770, 382] on tr "使用済みのローカル容量: 20.75 TiB 49%" at bounding box center [697, 382] width 288 height 21
copy tr "使用済みのローカル容量: 20.75 TiB 49%"
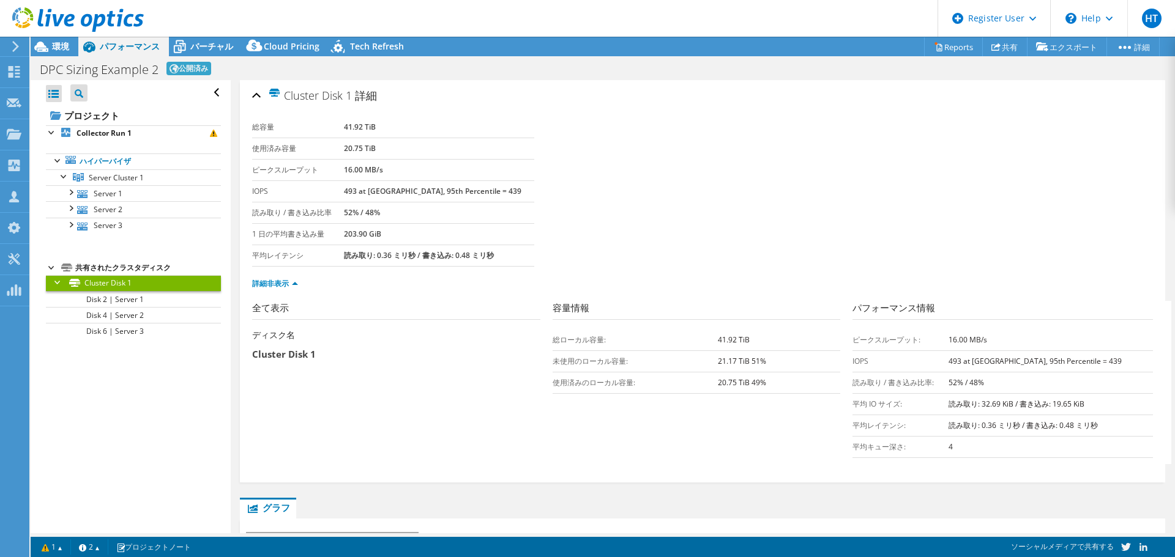
click at [686, 440] on section "全て表示 ディスク名 Cluster Disk 1 容量情報 総ローカル容量: 41.92 TiB 未使用のローカル容量: 21.17 TiB 51% 使用済…" at bounding box center [705, 382] width 907 height 163
click at [116, 125] on link "Collector Run 1" at bounding box center [133, 133] width 175 height 16
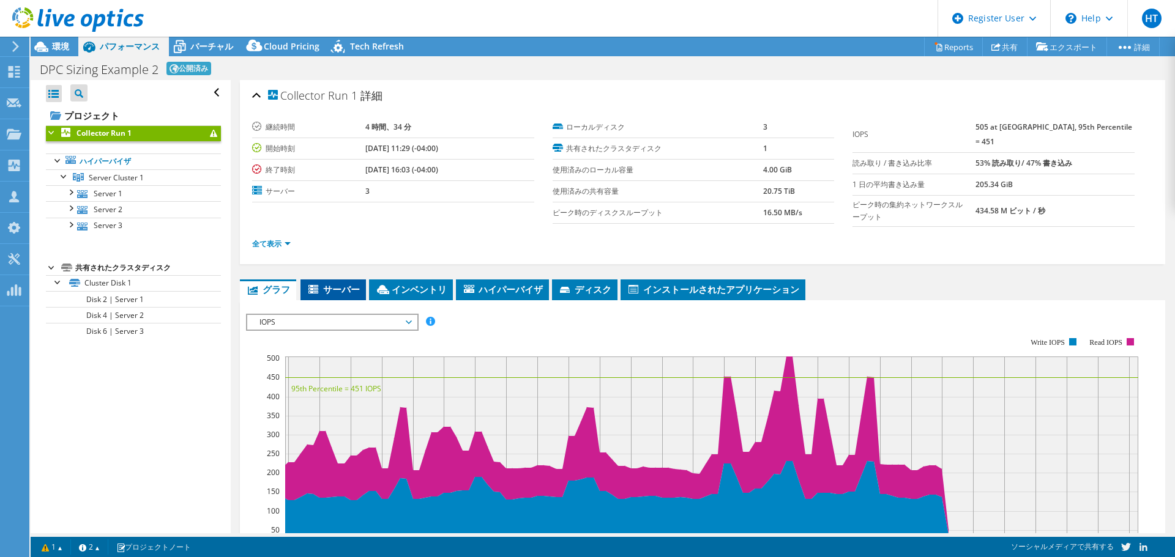
click at [338, 286] on span "サーバー" at bounding box center [333, 289] width 53 height 12
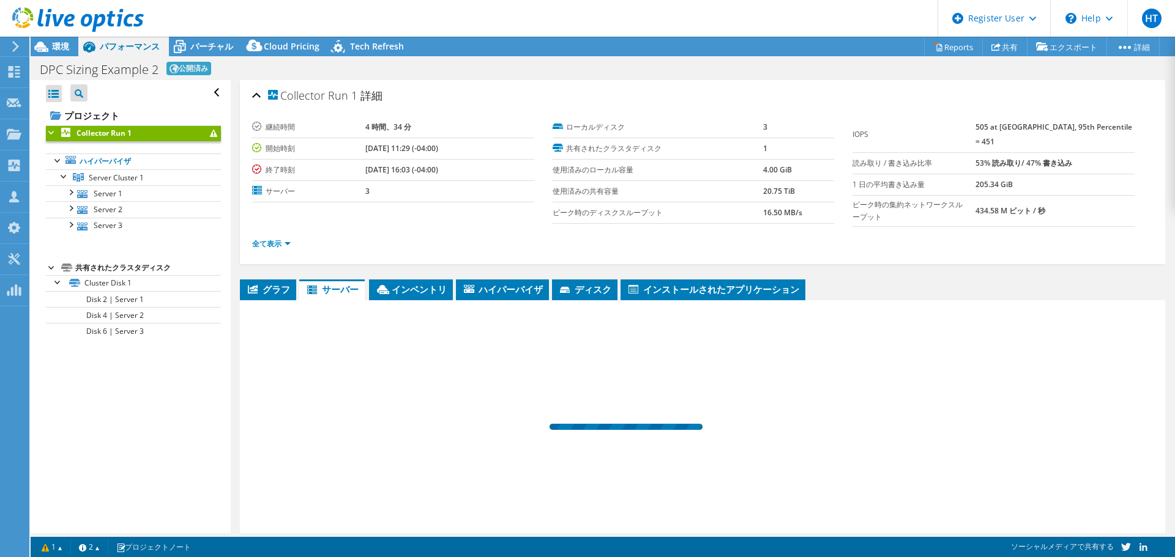
scroll to position [61, 0]
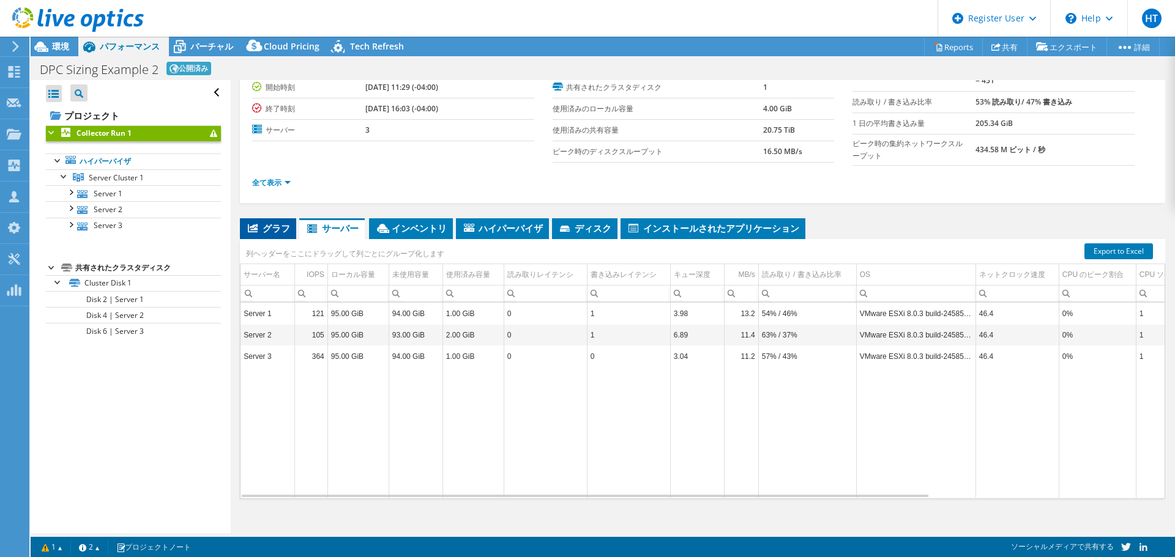
click at [282, 225] on span "グラフ" at bounding box center [268, 228] width 44 height 12
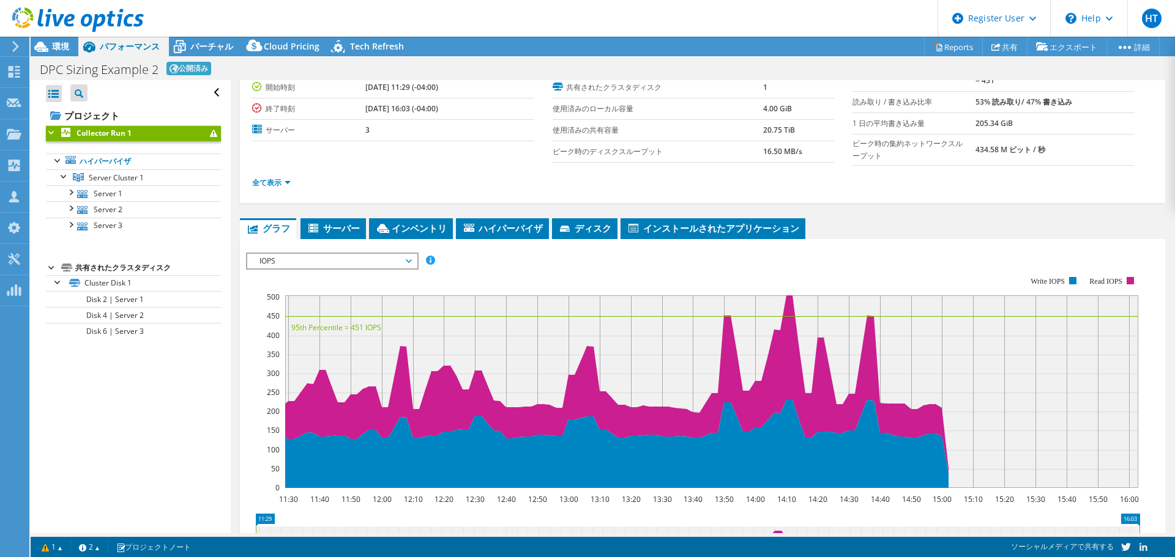
click at [332, 261] on span "IOPS" at bounding box center [331, 261] width 157 height 15
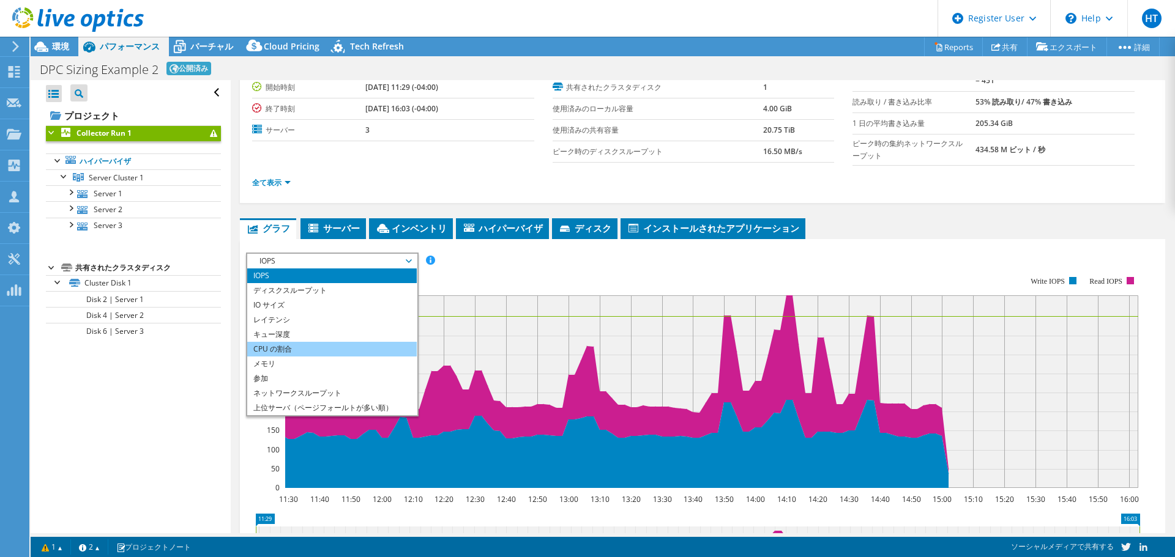
click at [308, 346] on li "CPU の割合" at bounding box center [331, 349] width 169 height 15
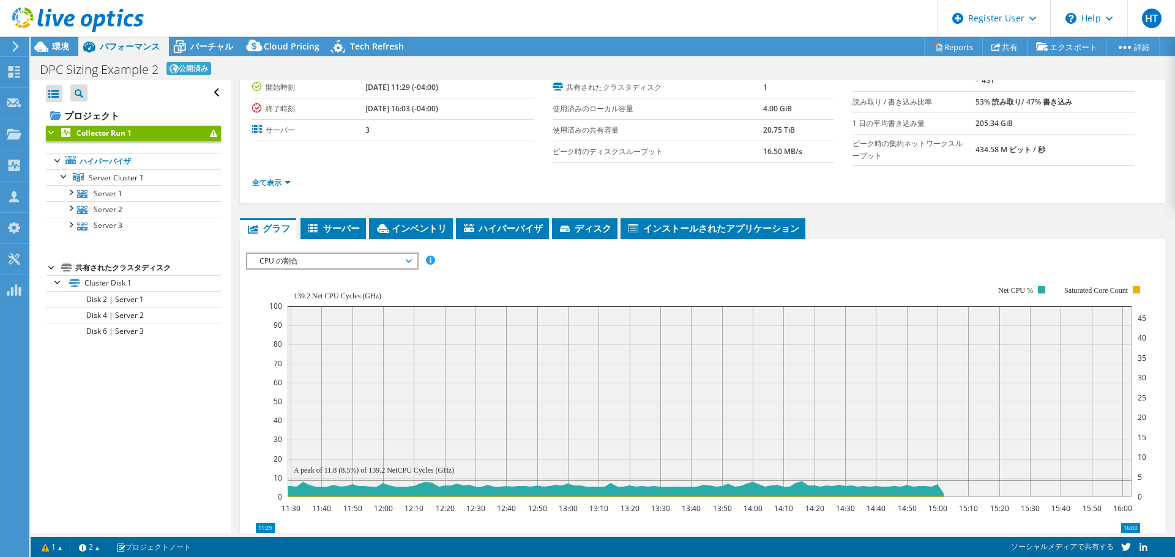
click at [364, 257] on span "CPU の割合" at bounding box center [331, 261] width 157 height 15
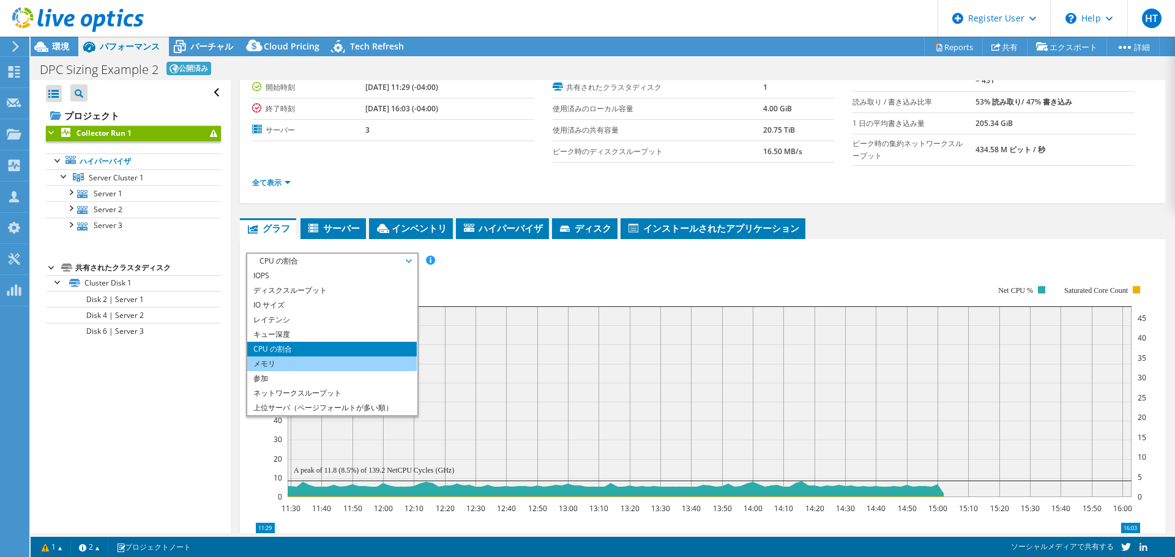
click at [292, 360] on li "メモリ" at bounding box center [331, 364] width 169 height 15
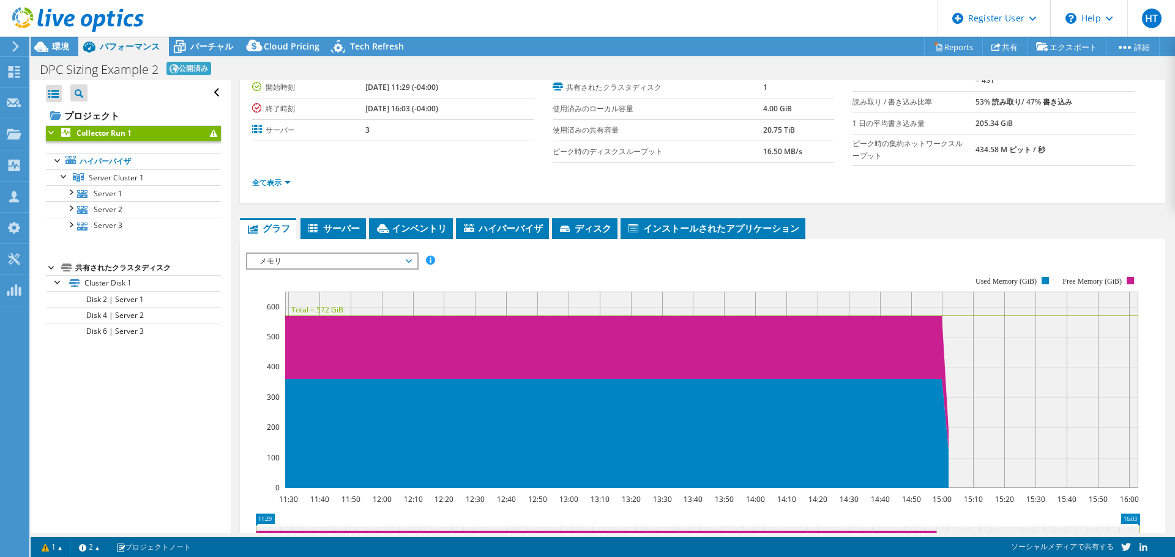
drag, startPoint x: 331, startPoint y: 251, endPoint x: 330, endPoint y: 258, distance: 6.2
click at [331, 256] on span "メモリ" at bounding box center [331, 261] width 157 height 15
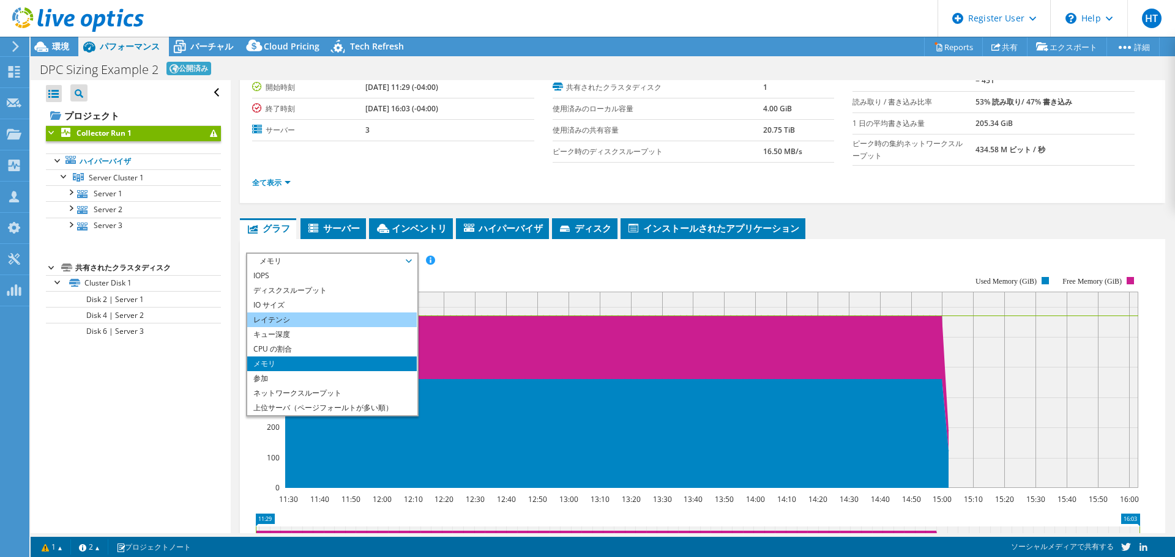
click at [296, 319] on li "レイテンシ" at bounding box center [331, 320] width 169 height 15
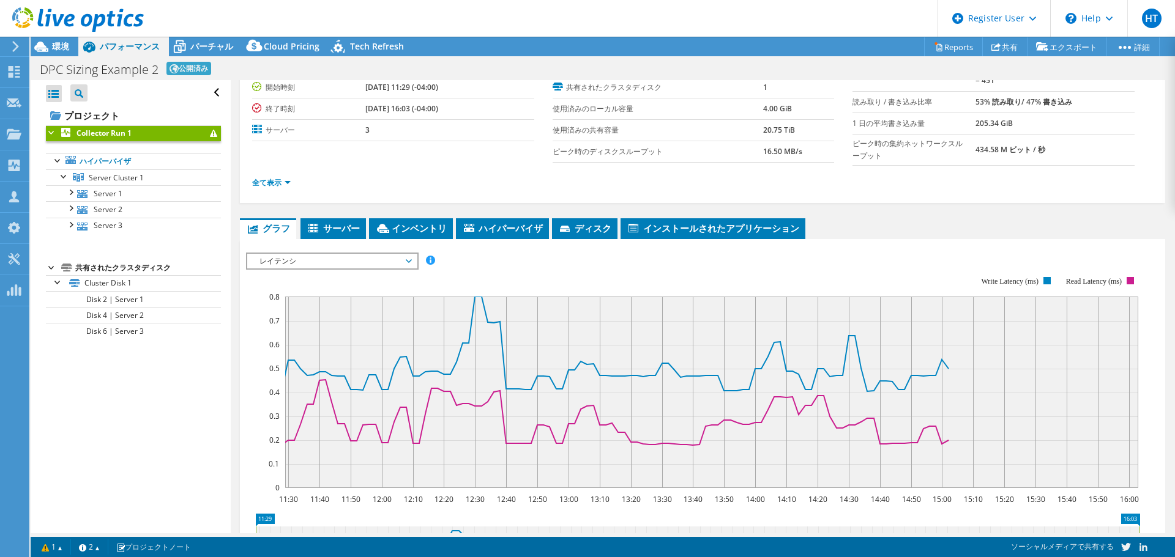
click at [338, 260] on span "レイテンシ" at bounding box center [331, 261] width 157 height 15
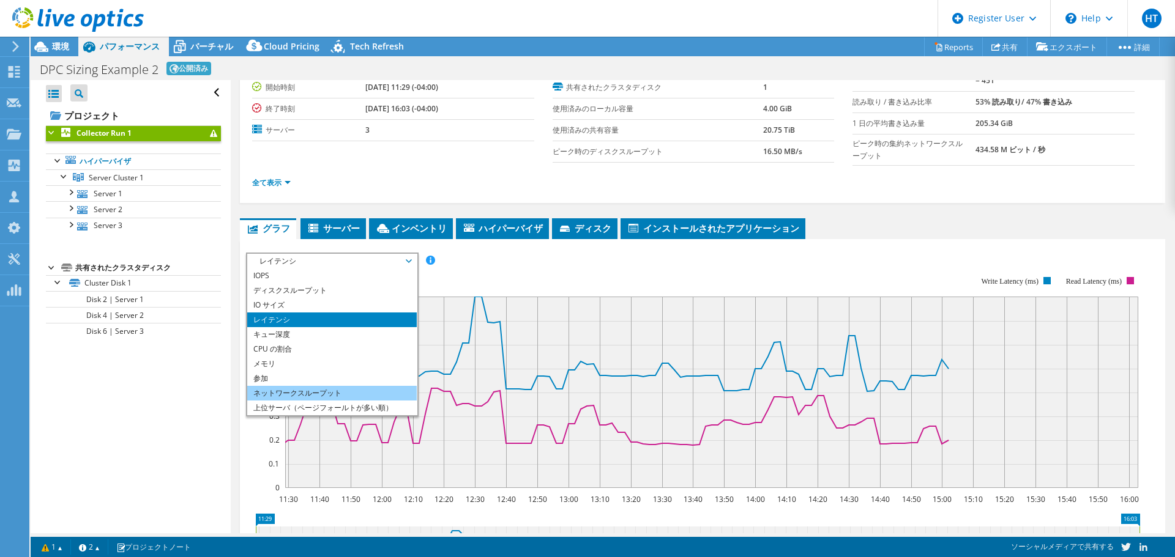
click at [293, 386] on li "ネットワークスループット" at bounding box center [331, 393] width 169 height 15
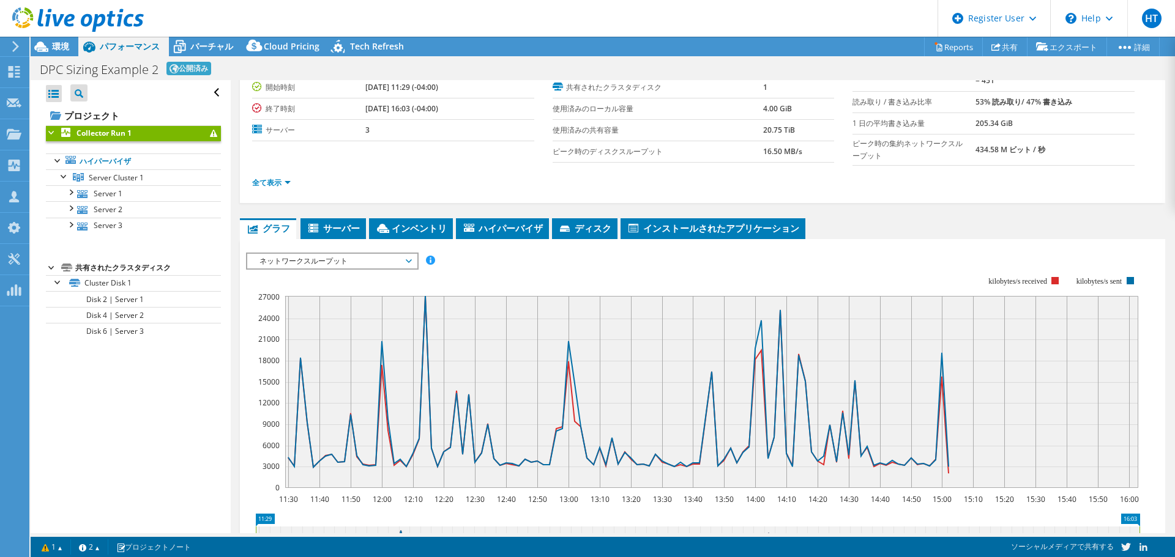
click at [498, 272] on rect at bounding box center [693, 382] width 894 height 245
click at [358, 218] on li "サーバー" at bounding box center [332, 228] width 65 height 21
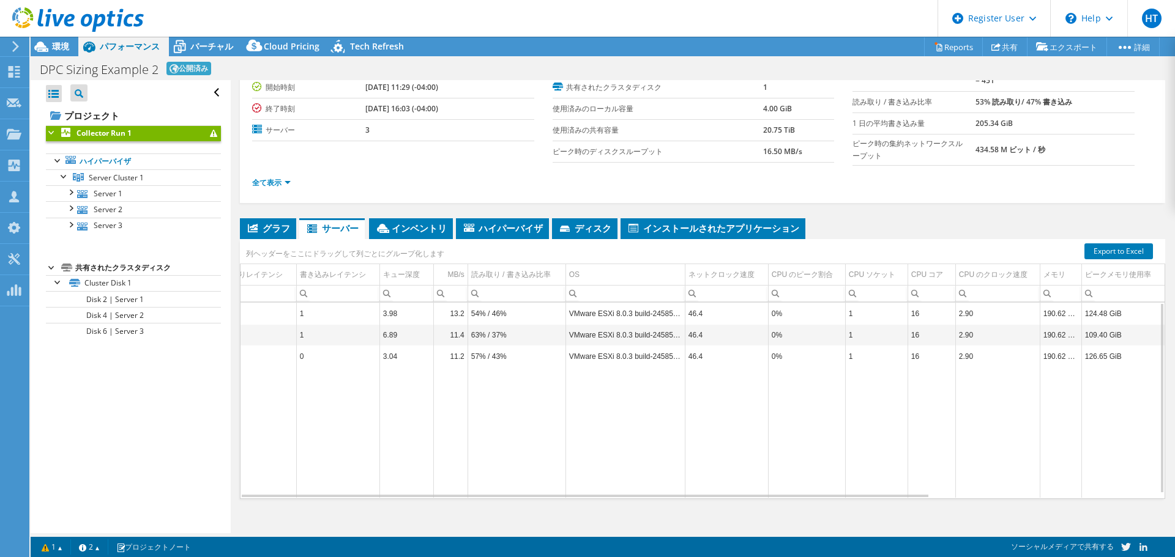
scroll to position [0, 0]
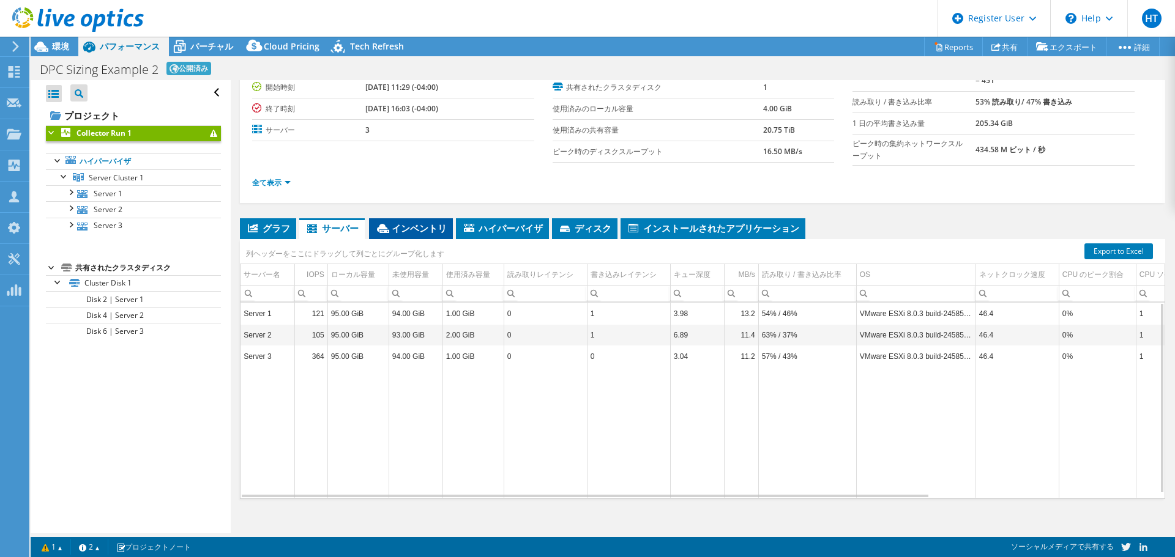
click at [419, 218] on li "インベントリ" at bounding box center [411, 228] width 84 height 21
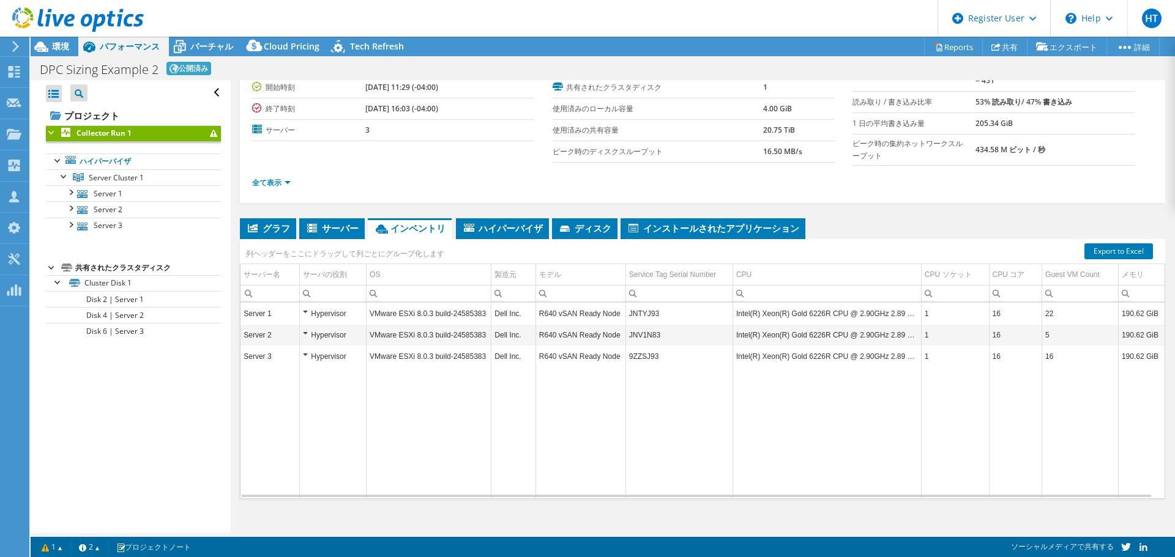
scroll to position [0, 3]
drag, startPoint x: 730, startPoint y: 314, endPoint x: 908, endPoint y: 313, distance: 178.1
click at [908, 313] on td "Intel(R) Xeon(R) Gold 6226R CPU @ 2.90GHz 2.89 GHz" at bounding box center [826, 313] width 188 height 21
copy td "Intel(R) Xeon(R) Gold 6226R CPU @ 2.90GHz 2.89 GHz"
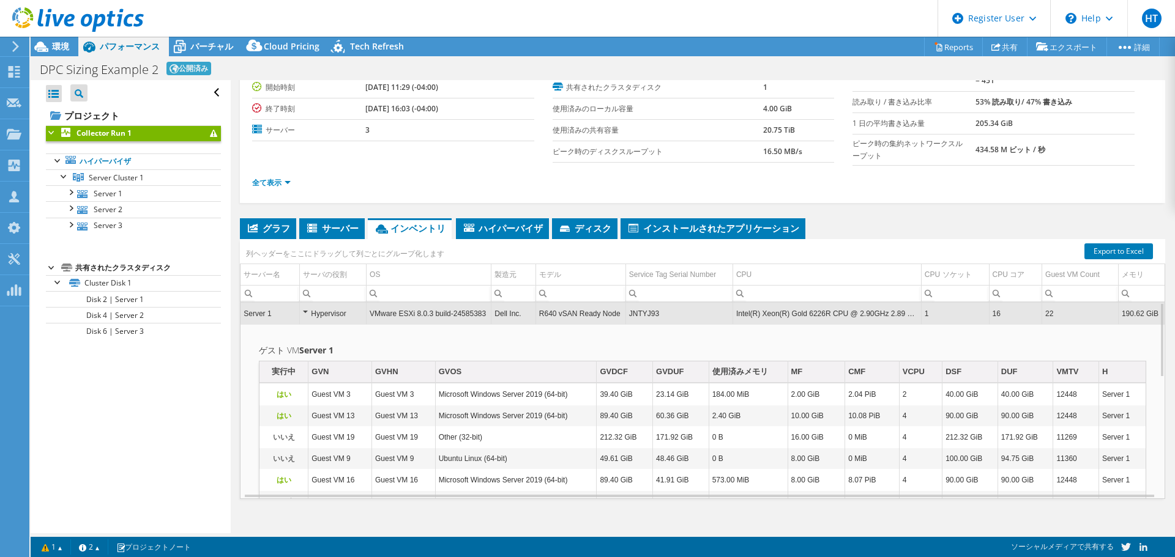
scroll to position [0, 0]
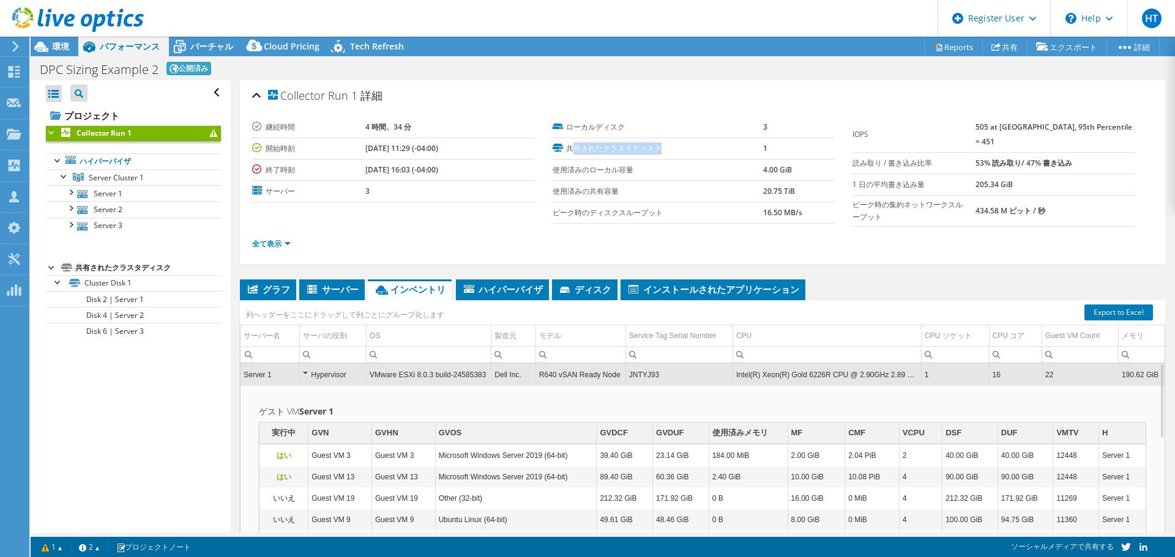
drag, startPoint x: 661, startPoint y: 150, endPoint x: 512, endPoint y: 192, distance: 154.4
click at [560, 155] on td "共有されたクラスタディスク" at bounding box center [658, 148] width 210 height 21
click at [447, 211] on section "継続時間 4 時間、34 分 開始時刻 [DATE] 11:29 (-04:00) 終了時刻 [DATE] 16:03 (-04:00) サーバー 3 ローカ…" at bounding box center [552, 170] width 600 height 107
drag, startPoint x: 557, startPoint y: 165, endPoint x: 784, endPoint y: 179, distance: 226.8
click at [786, 177] on tr "使用済みのローカル容量 4.00 GiB" at bounding box center [694, 169] width 282 height 21
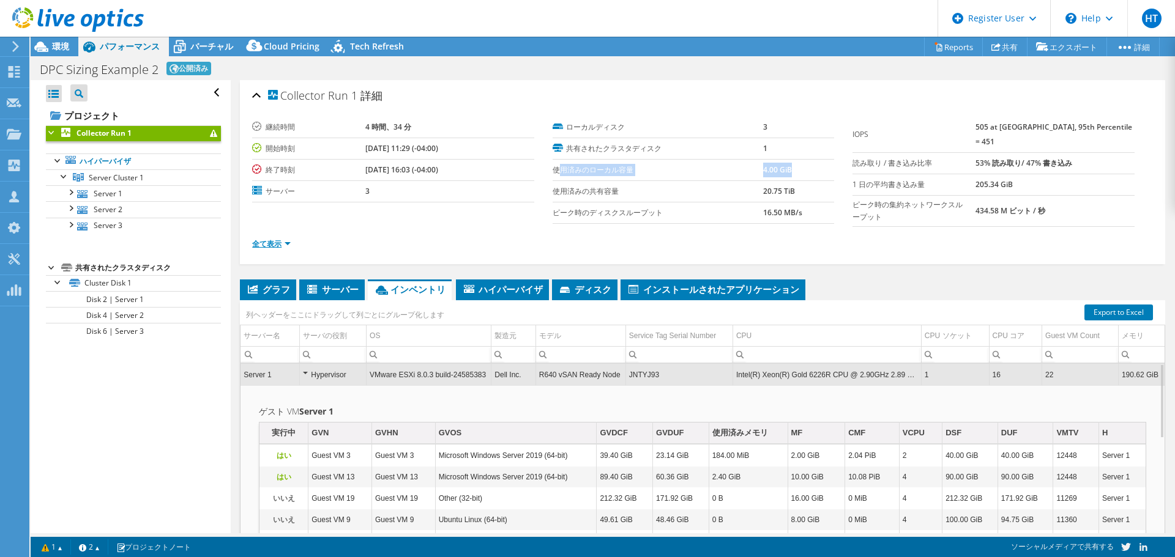
click at [278, 239] on link "全て表示" at bounding box center [271, 244] width 39 height 10
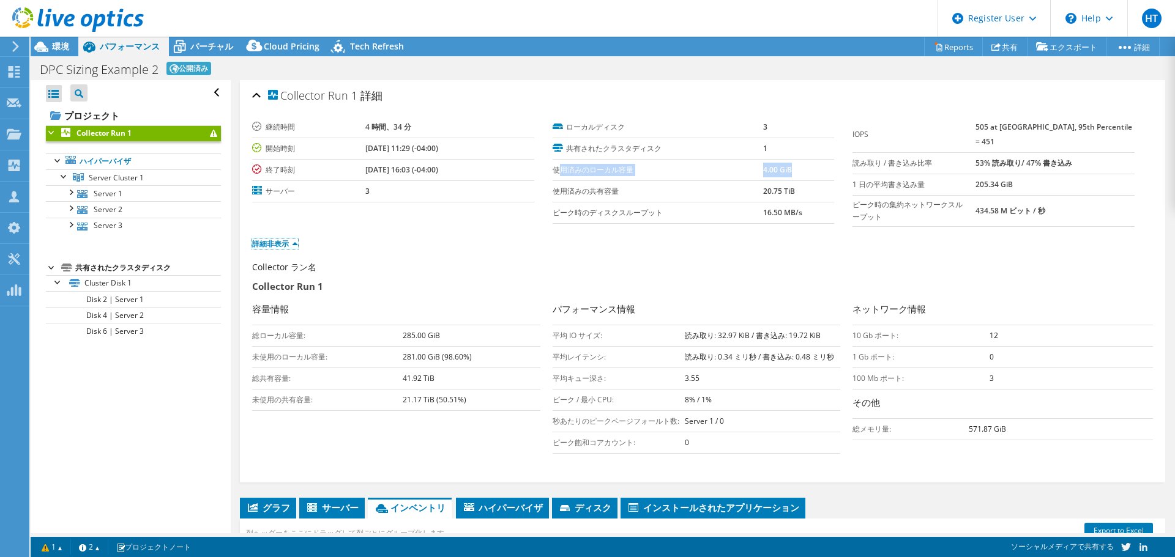
scroll to position [61, 0]
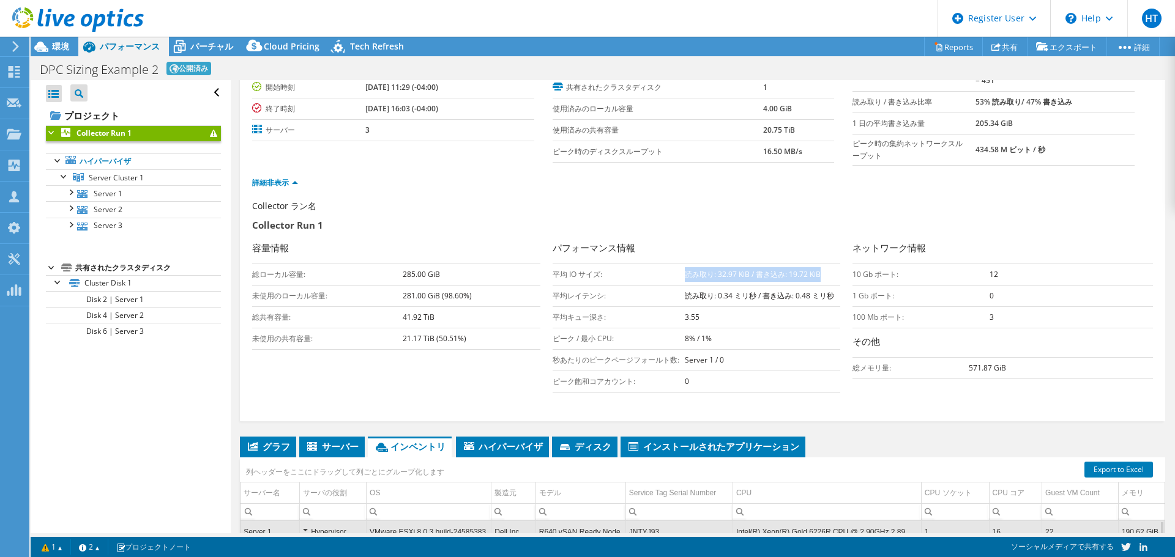
drag, startPoint x: 680, startPoint y: 270, endPoint x: 819, endPoint y: 273, distance: 138.3
click at [819, 273] on td "読み取り: 32.97 KiB / 書き込み: 19.72 KiB" at bounding box center [763, 274] width 156 height 21
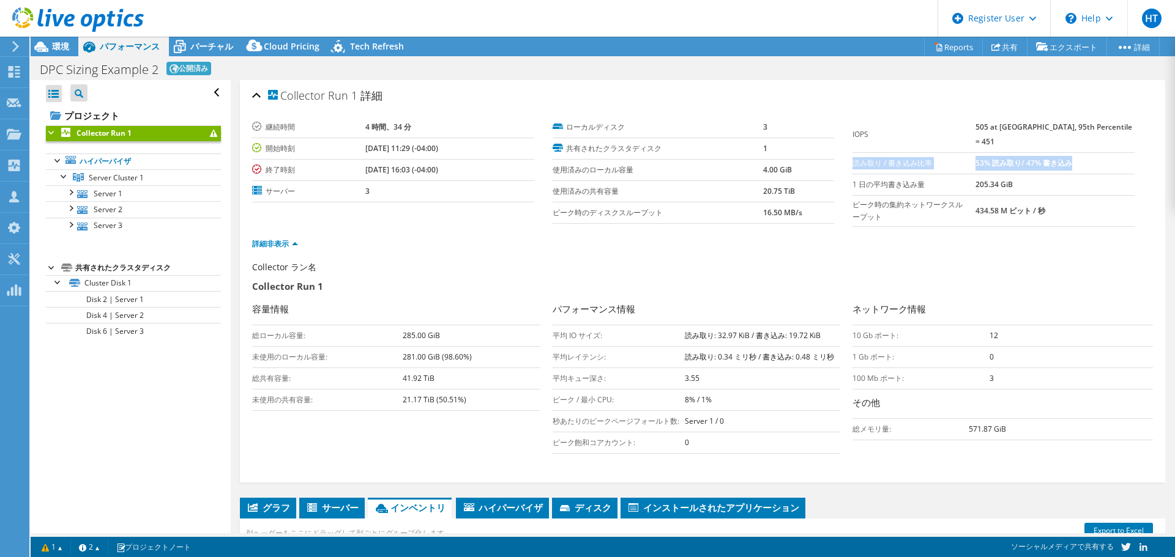
drag, startPoint x: 847, startPoint y: 149, endPoint x: 1108, endPoint y: 152, distance: 260.7
click at [1108, 152] on tr "読み取り / 書き込み比率 53% 読み取り/ 47% 書き込み" at bounding box center [993, 162] width 282 height 21
copy tr "読み取り / 書き込み比率 53% 読み取り/ 47% 書き込み"
drag, startPoint x: 440, startPoint y: 378, endPoint x: 400, endPoint y: 378, distance: 39.8
click at [400, 378] on tr "総共有容量: 41.92 TiB" at bounding box center [396, 378] width 288 height 21
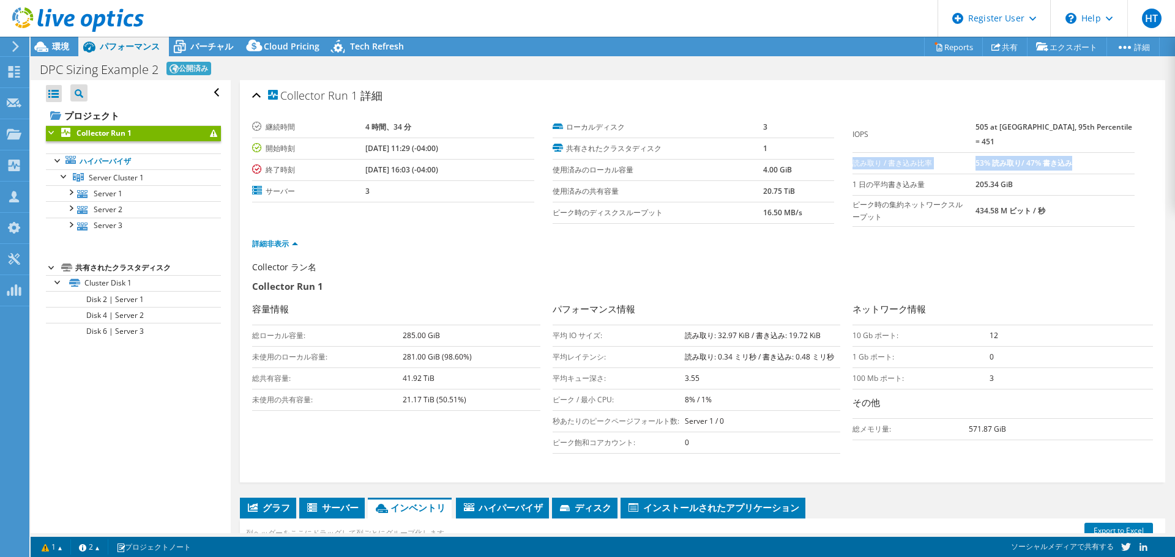
copy tr "総共有容量: 41.92 TiB"
click at [135, 463] on div "すべて開く すべて閉じる プロジェクトツリーフィルタ プロジェクト" at bounding box center [130, 306] width 199 height 453
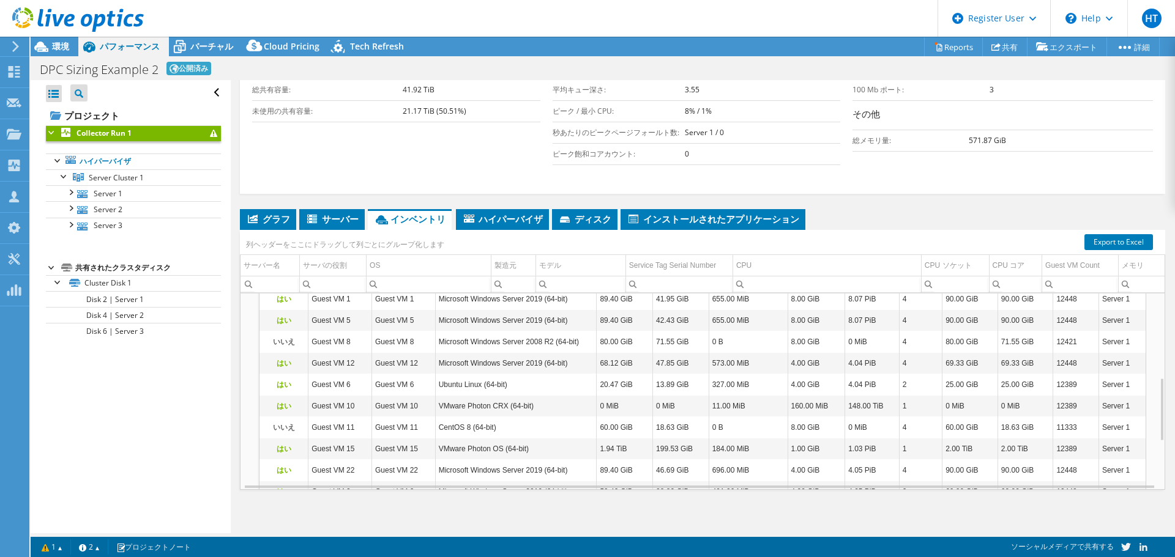
scroll to position [404, 3]
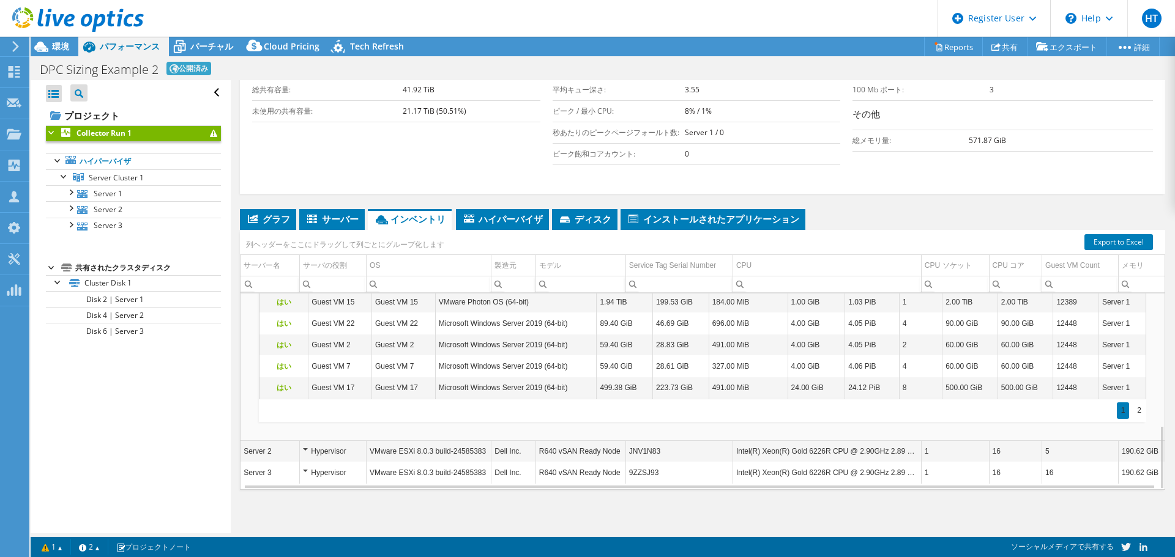
click at [313, 448] on div "Hypervisor" at bounding box center [333, 451] width 60 height 15
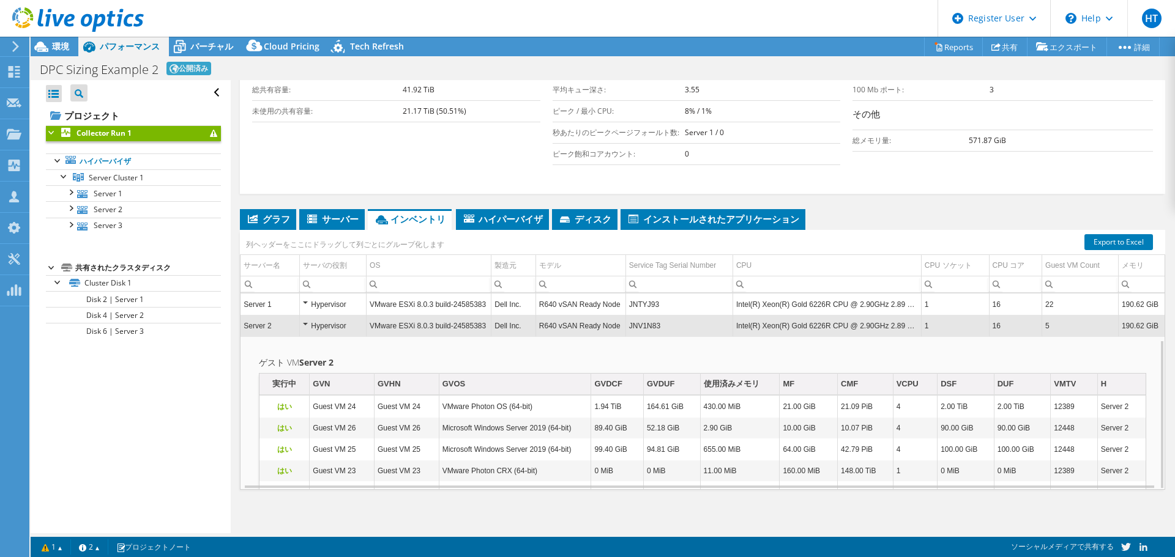
scroll to position [61, 3]
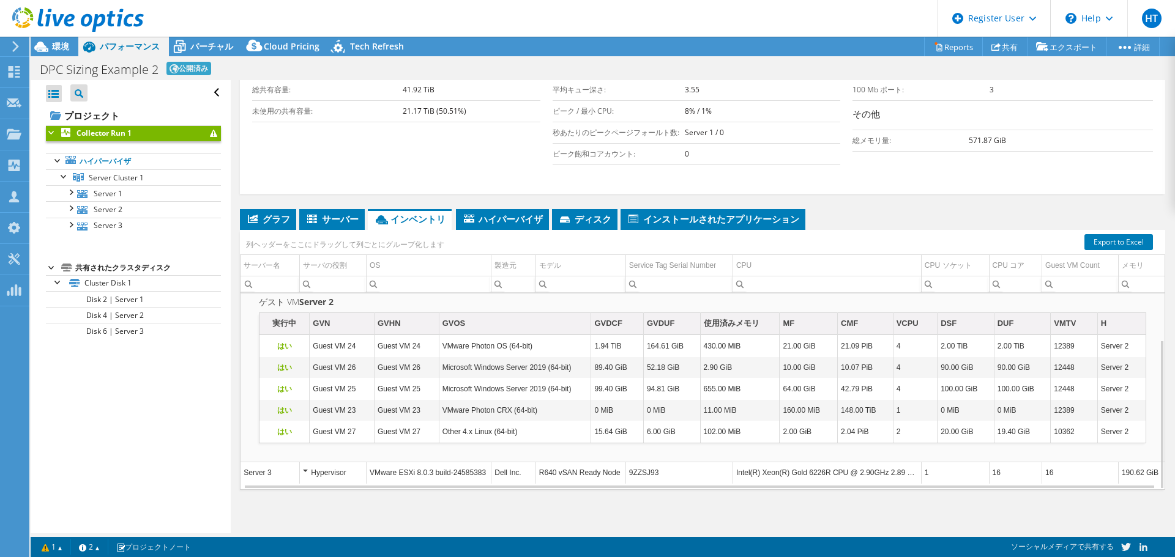
click at [453, 469] on td "VMware ESXi 8.0.3 build-24585383" at bounding box center [428, 473] width 125 height 21
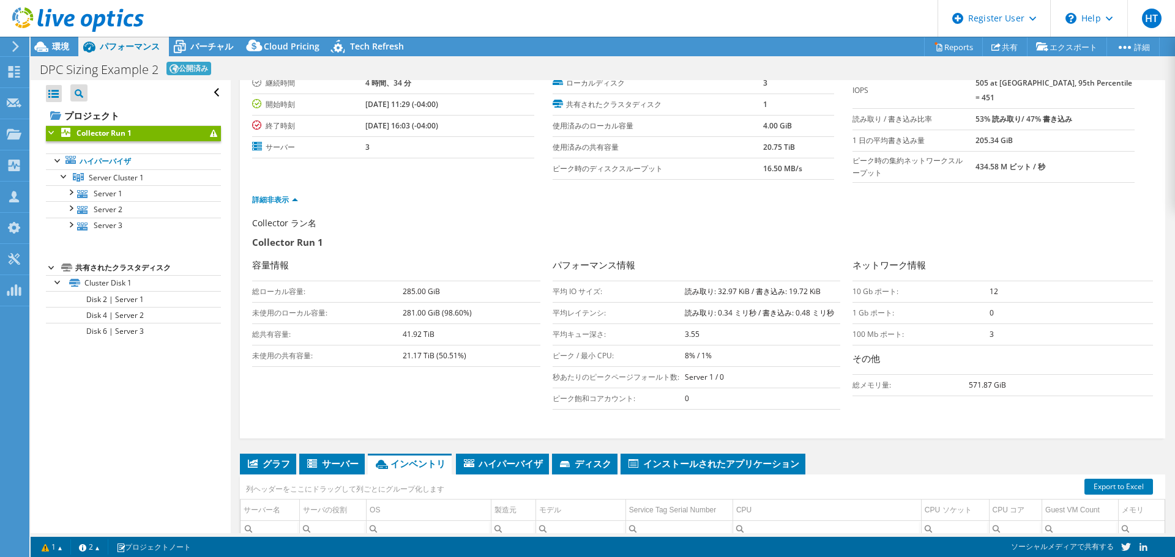
scroll to position [0, 0]
